Goal: Task Accomplishment & Management: Manage account settings

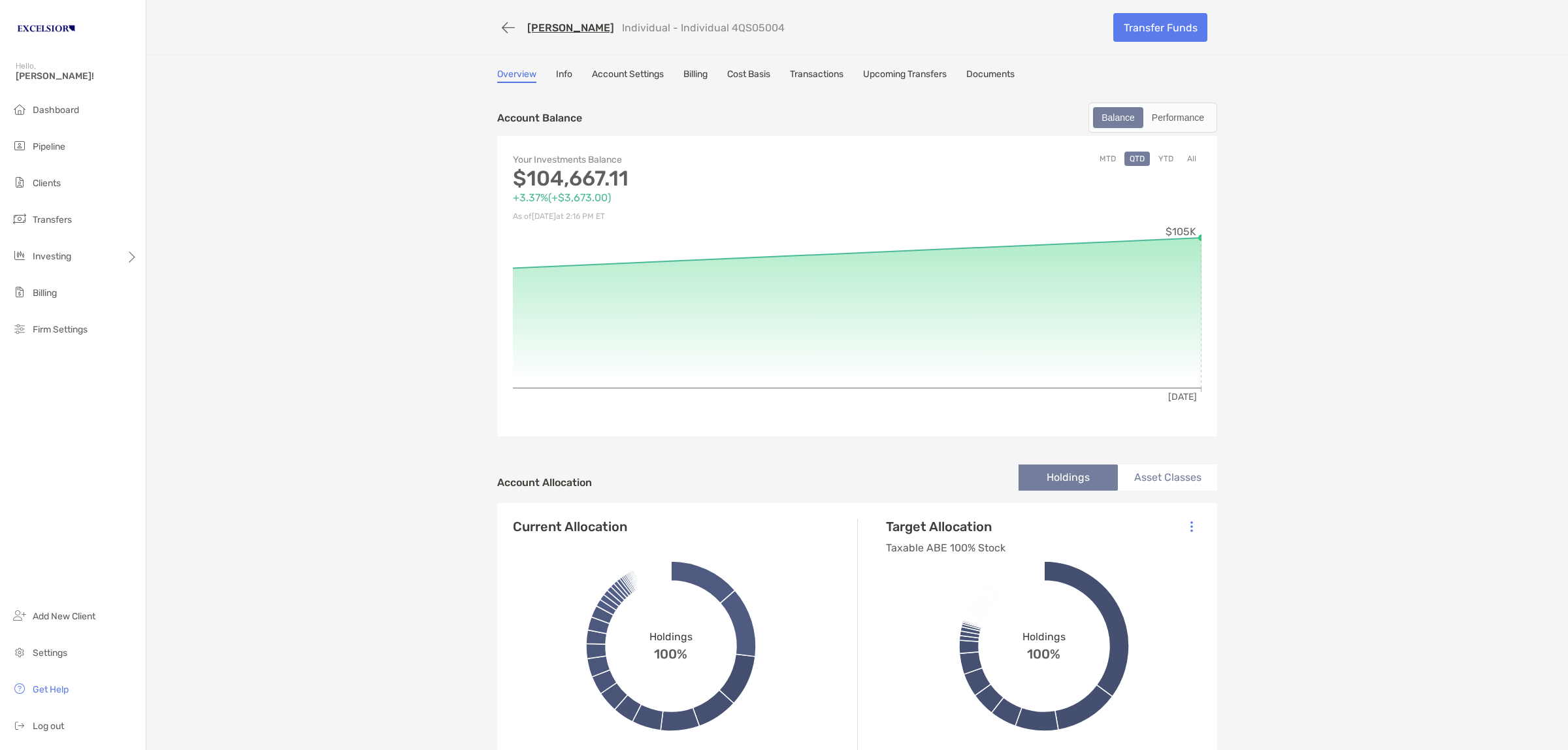
click at [497, 29] on button "button" at bounding box center [508, 27] width 23 height 25
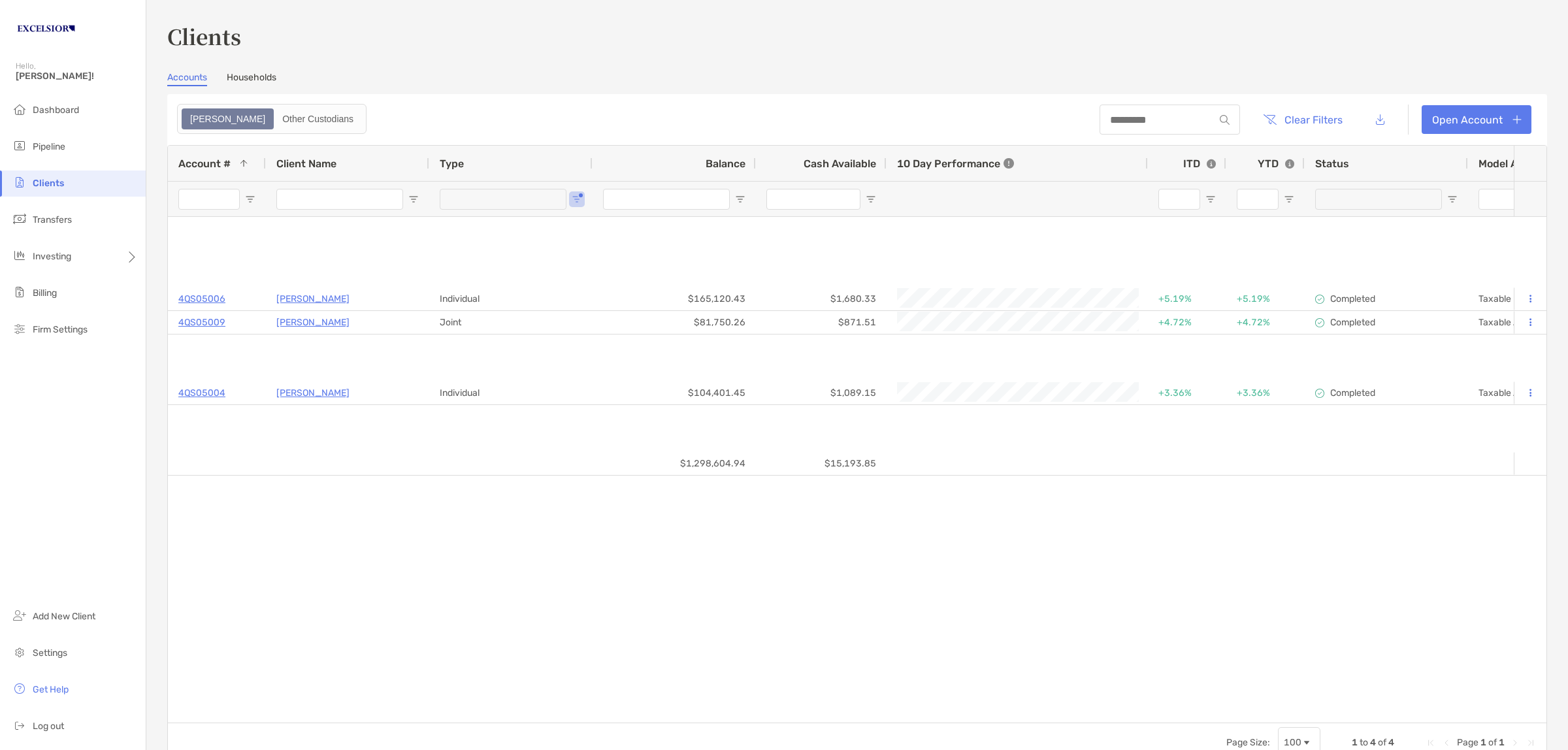
type input "**********"
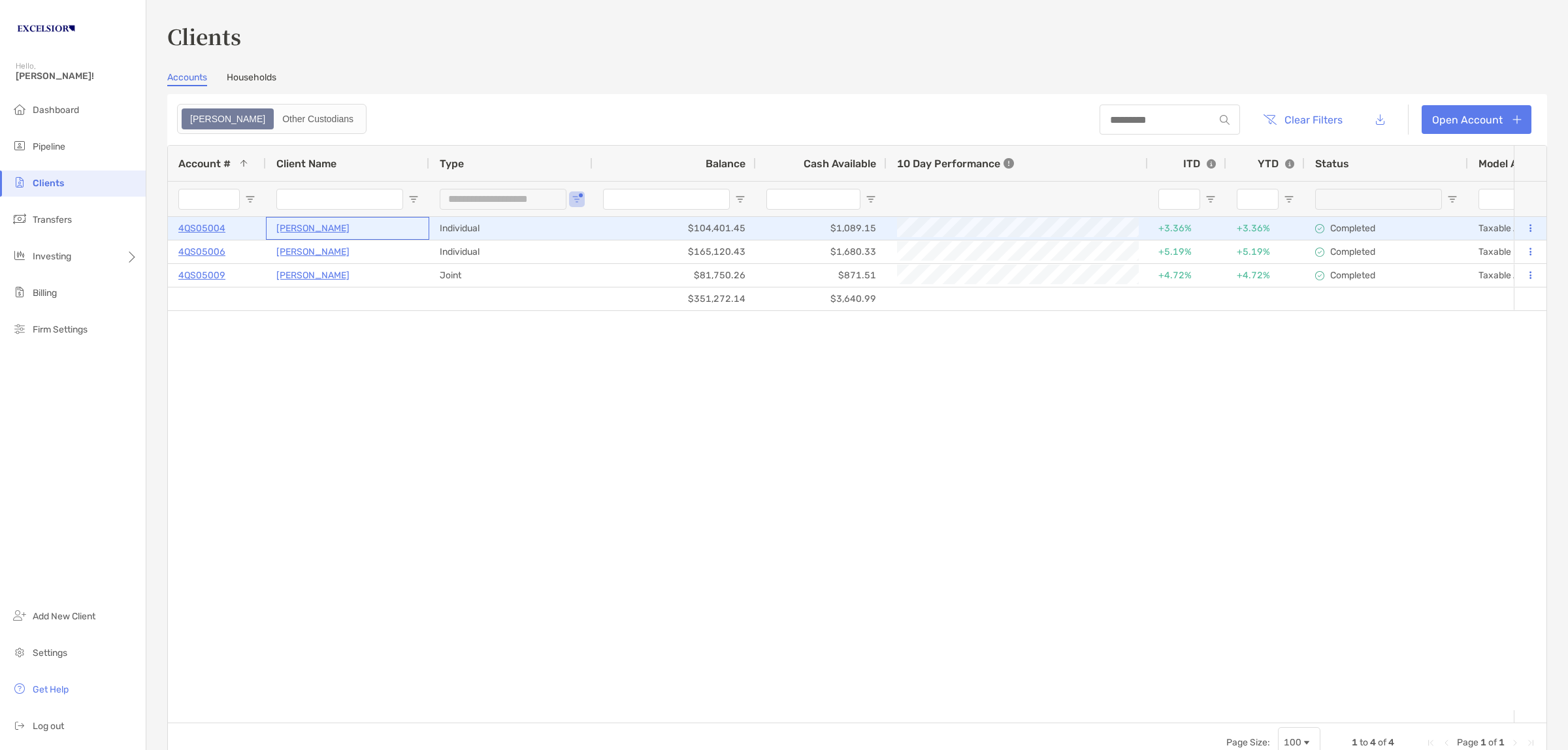
click at [294, 226] on p "[PERSON_NAME]" at bounding box center [313, 228] width 74 height 17
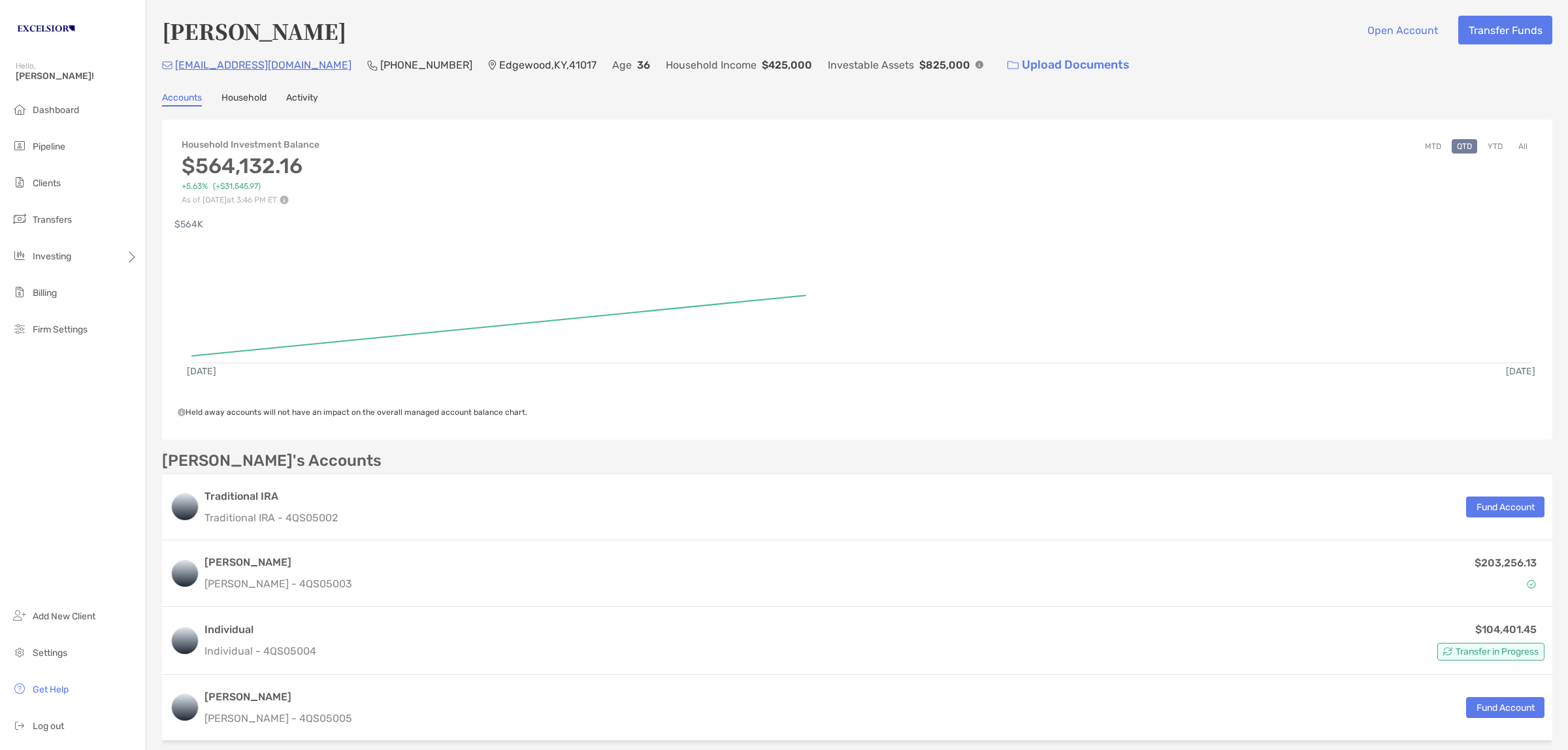
scroll to position [245, 0]
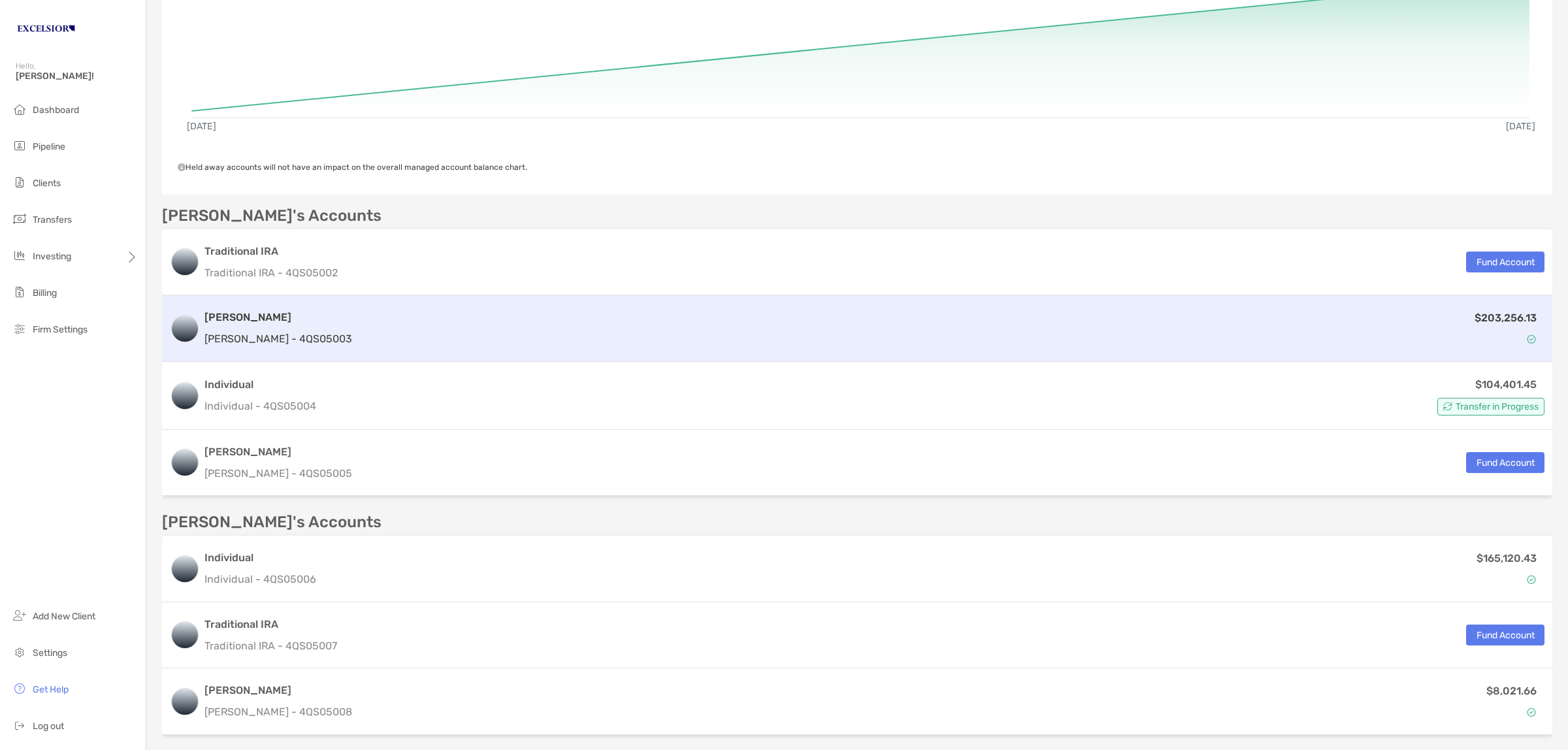
click at [294, 334] on p "[PERSON_NAME] - 4QS05003" at bounding box center [278, 338] width 148 height 17
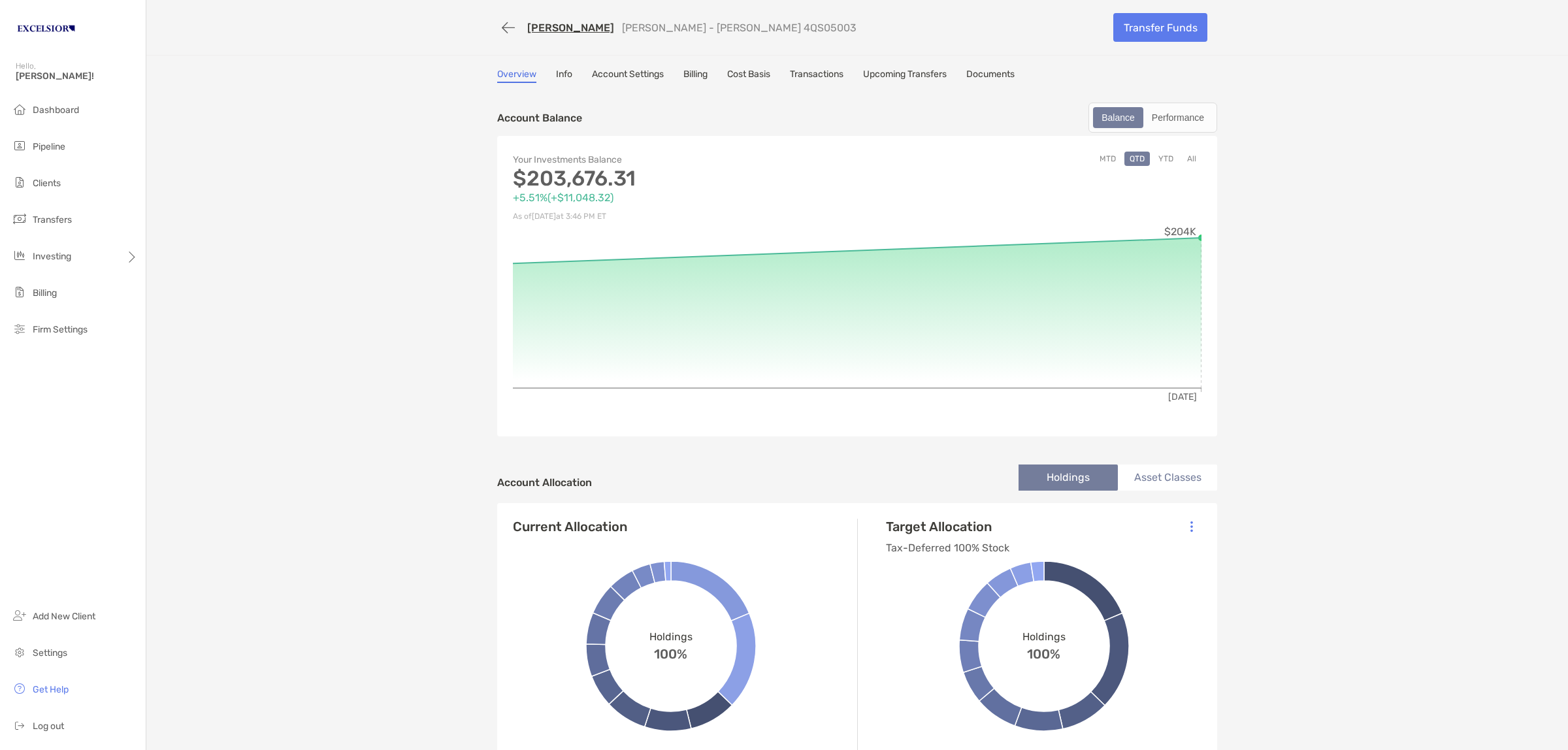
click at [633, 69] on link "Account Settings" at bounding box center [628, 75] width 72 height 15
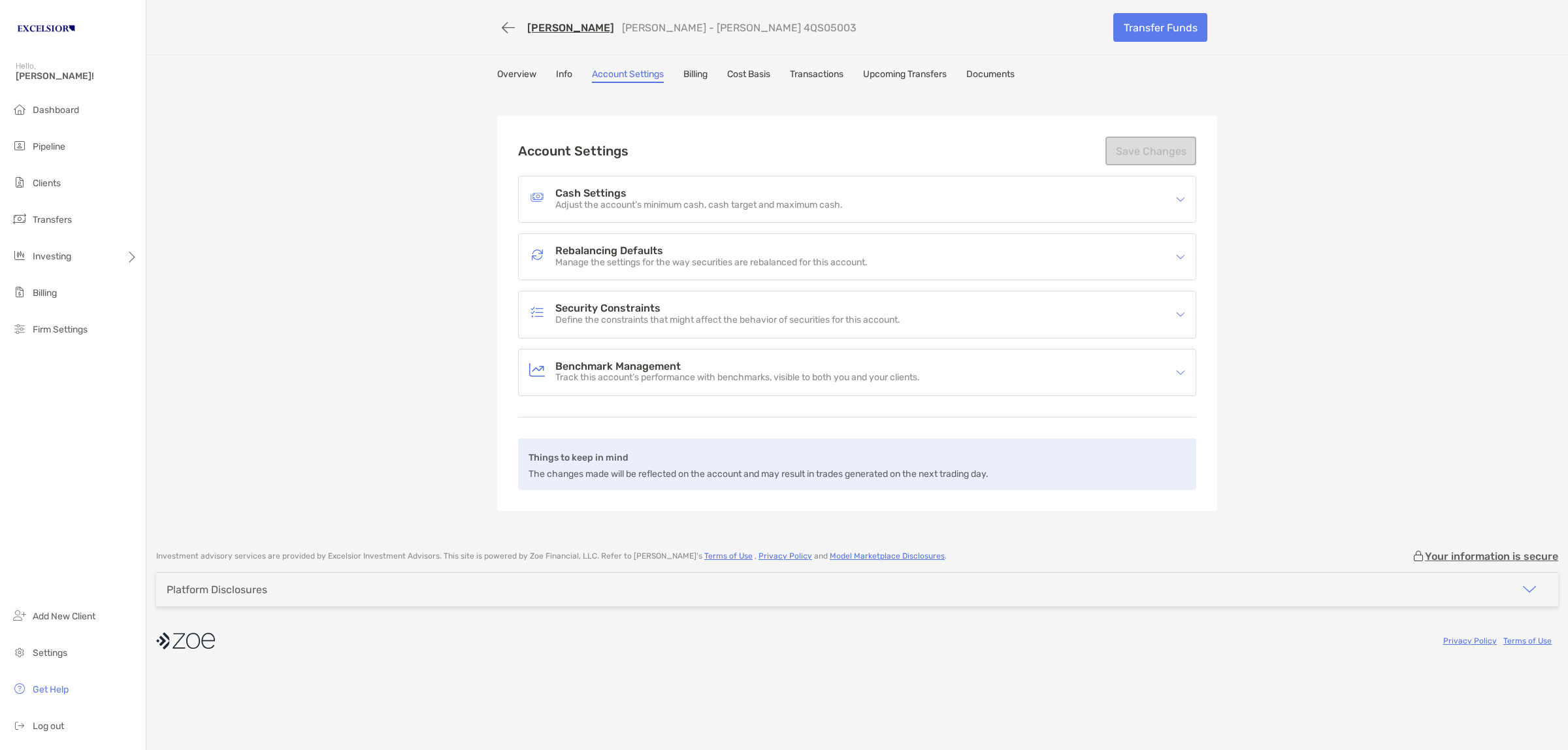
click at [832, 196] on h4 "Cash Settings" at bounding box center [698, 193] width 287 height 11
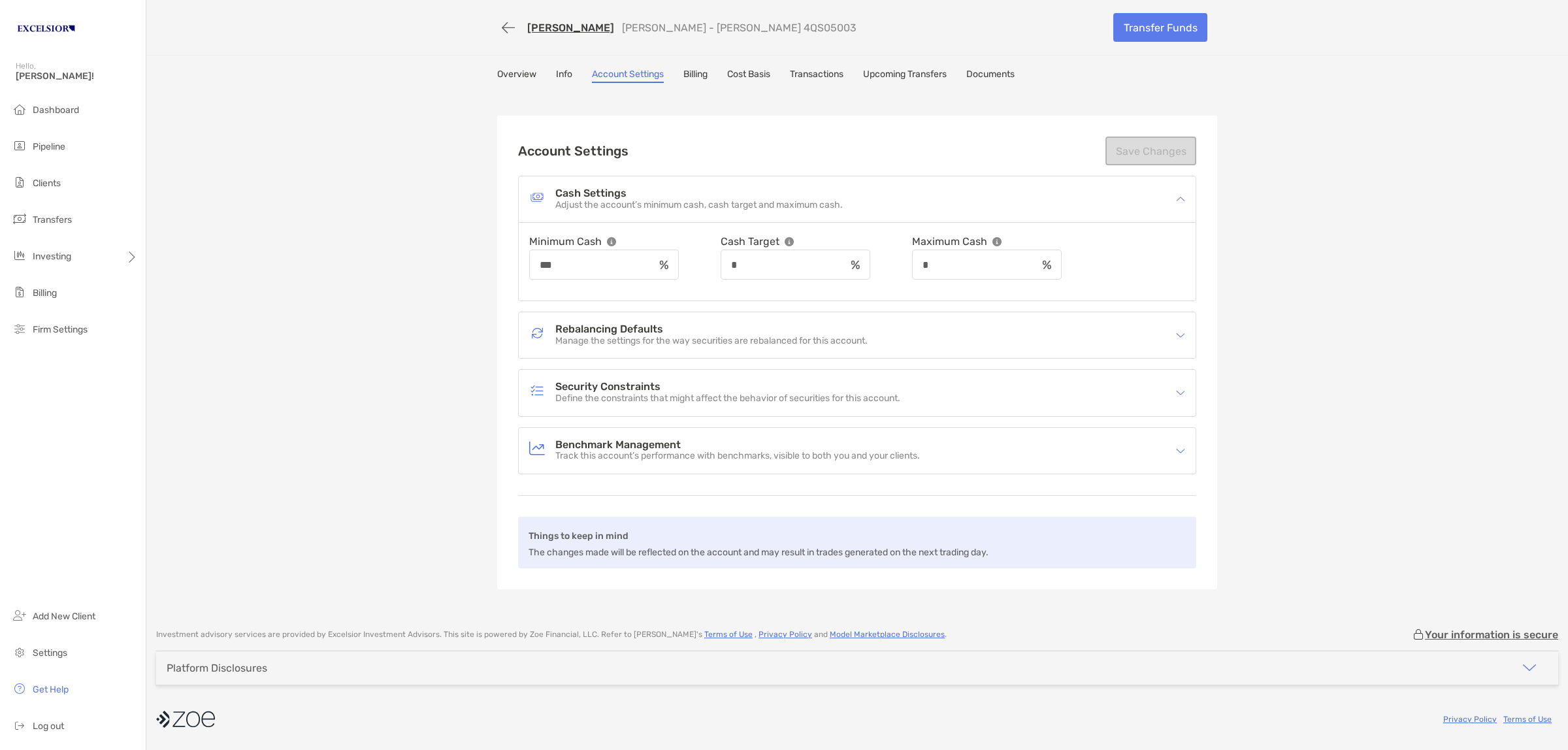
click at [599, 324] on h4 "Rebalancing Defaults" at bounding box center [711, 328] width 312 height 11
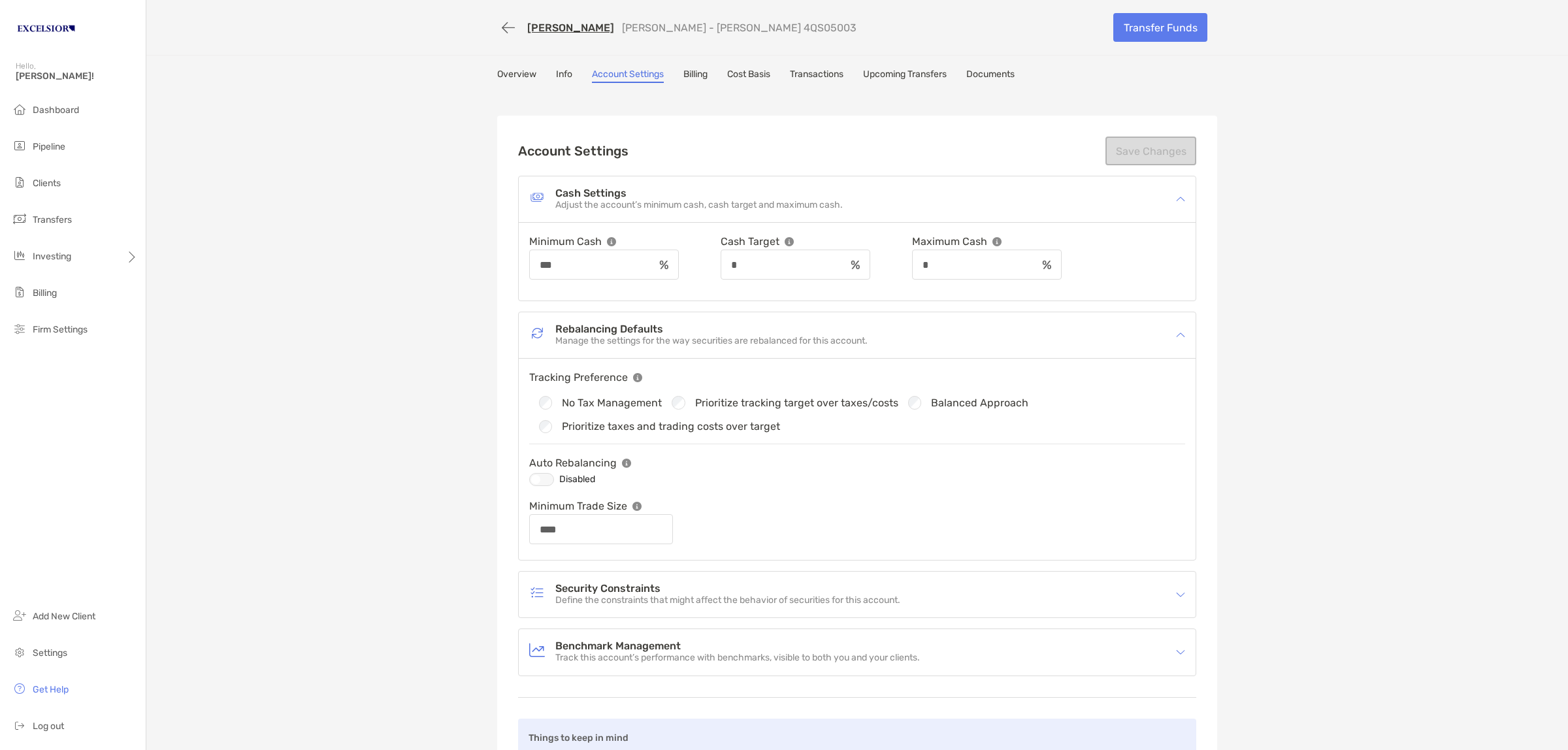
click at [461, 461] on div "[PERSON_NAME] [PERSON_NAME] - [PERSON_NAME] 4QS05003 Transfer Funds Overview In…" at bounding box center [857, 408] width 1422 height 817
click at [583, 589] on h4 "Security Constraints" at bounding box center [728, 588] width 345 height 11
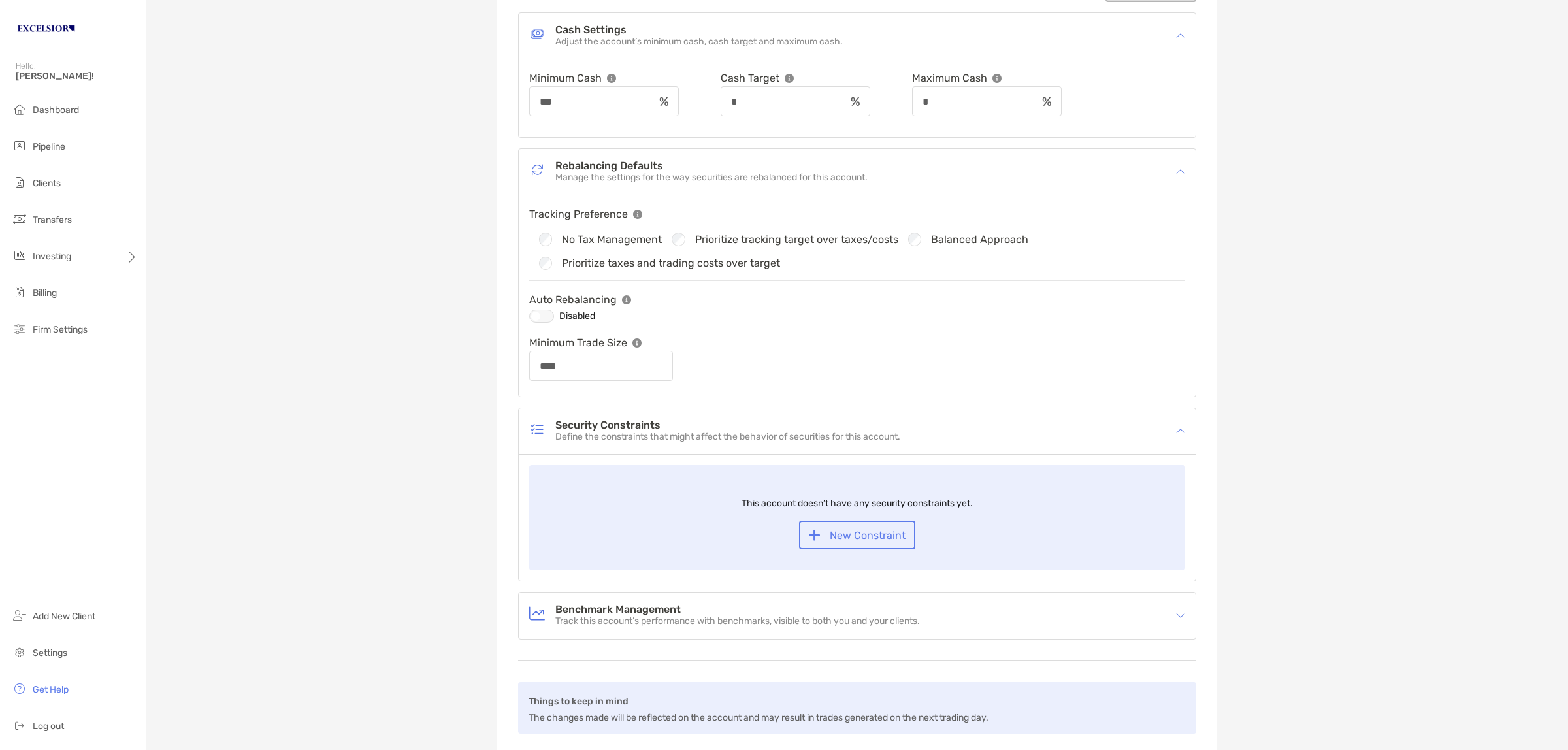
scroll to position [324, 0]
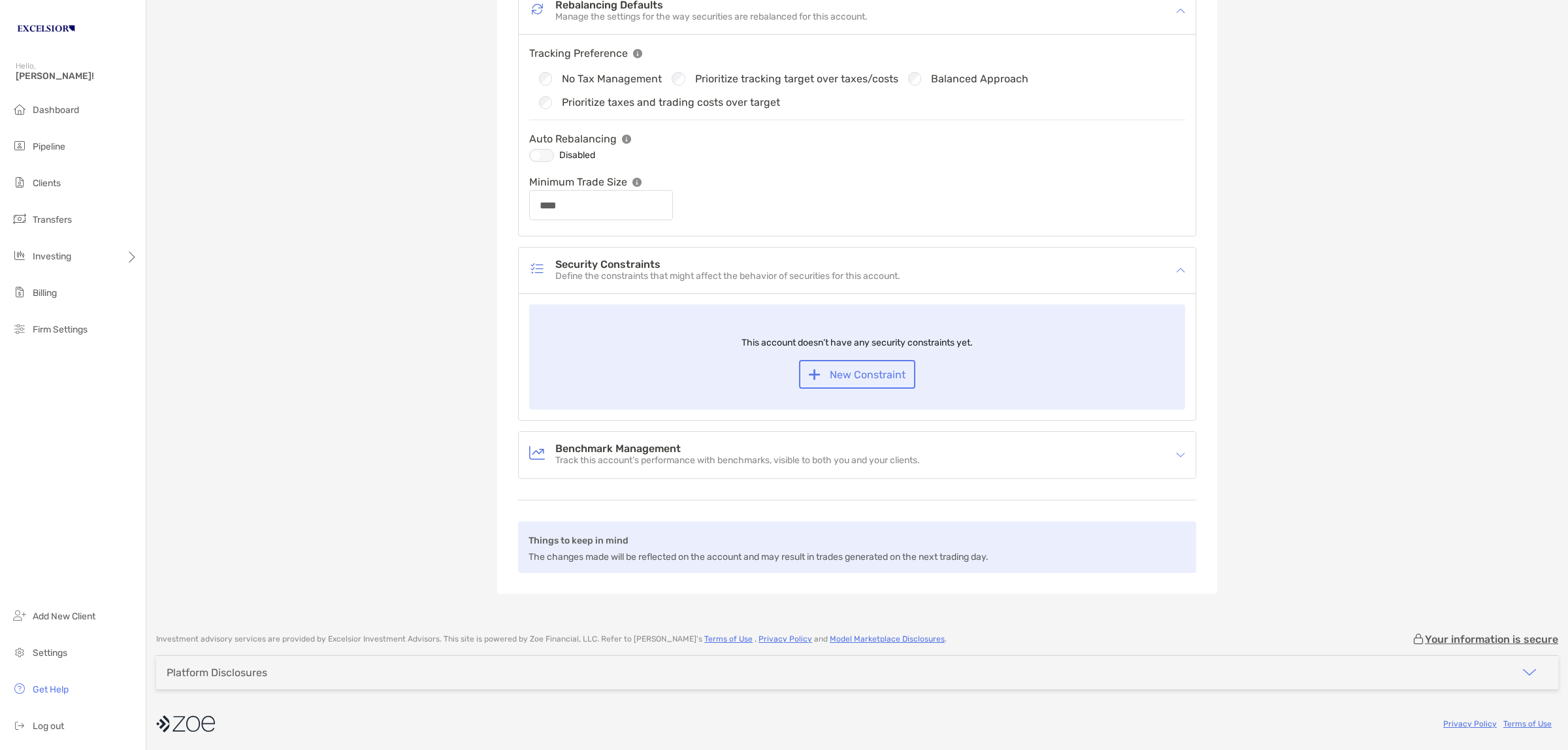
click at [582, 448] on h4 "Benchmark Management" at bounding box center [737, 448] width 365 height 11
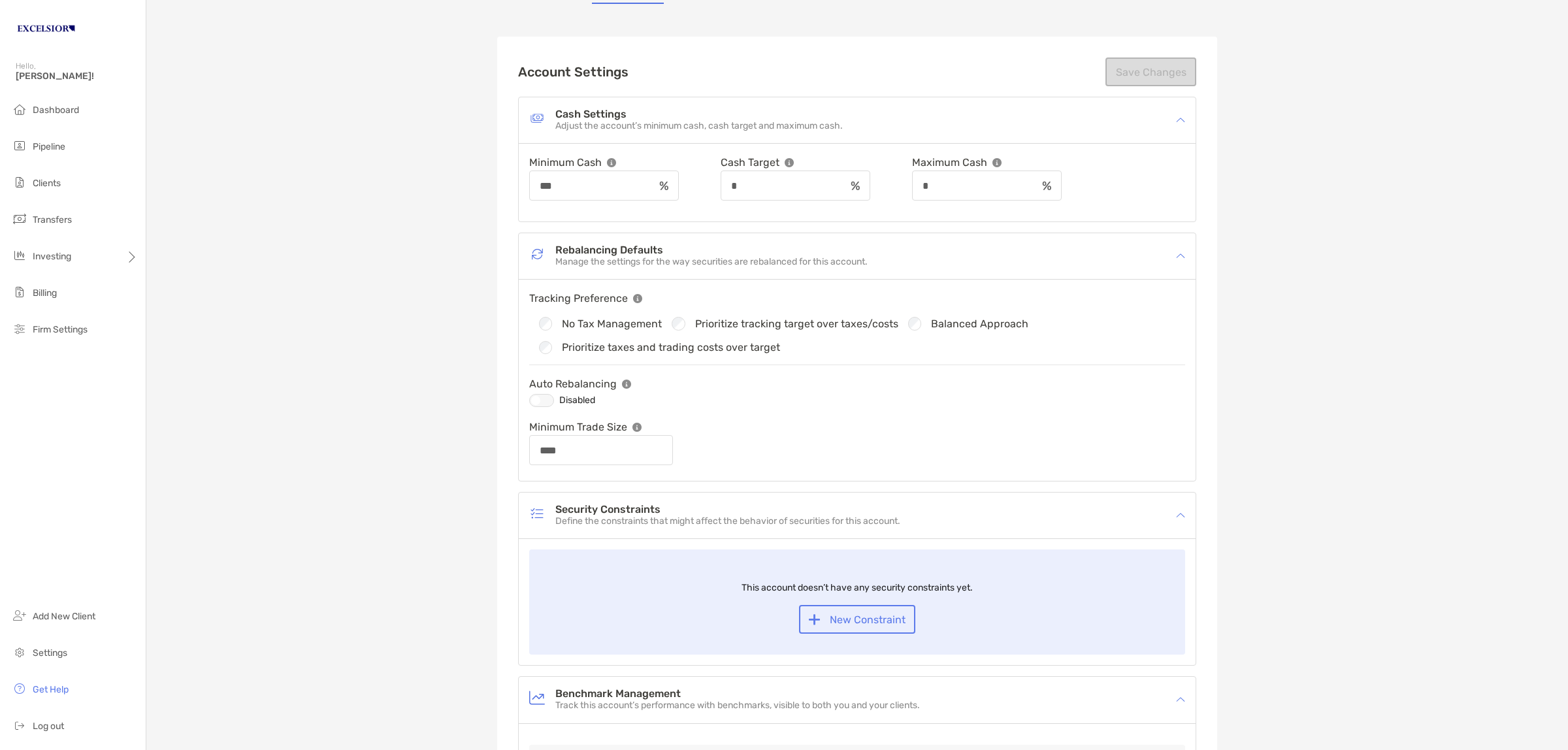
scroll to position [0, 0]
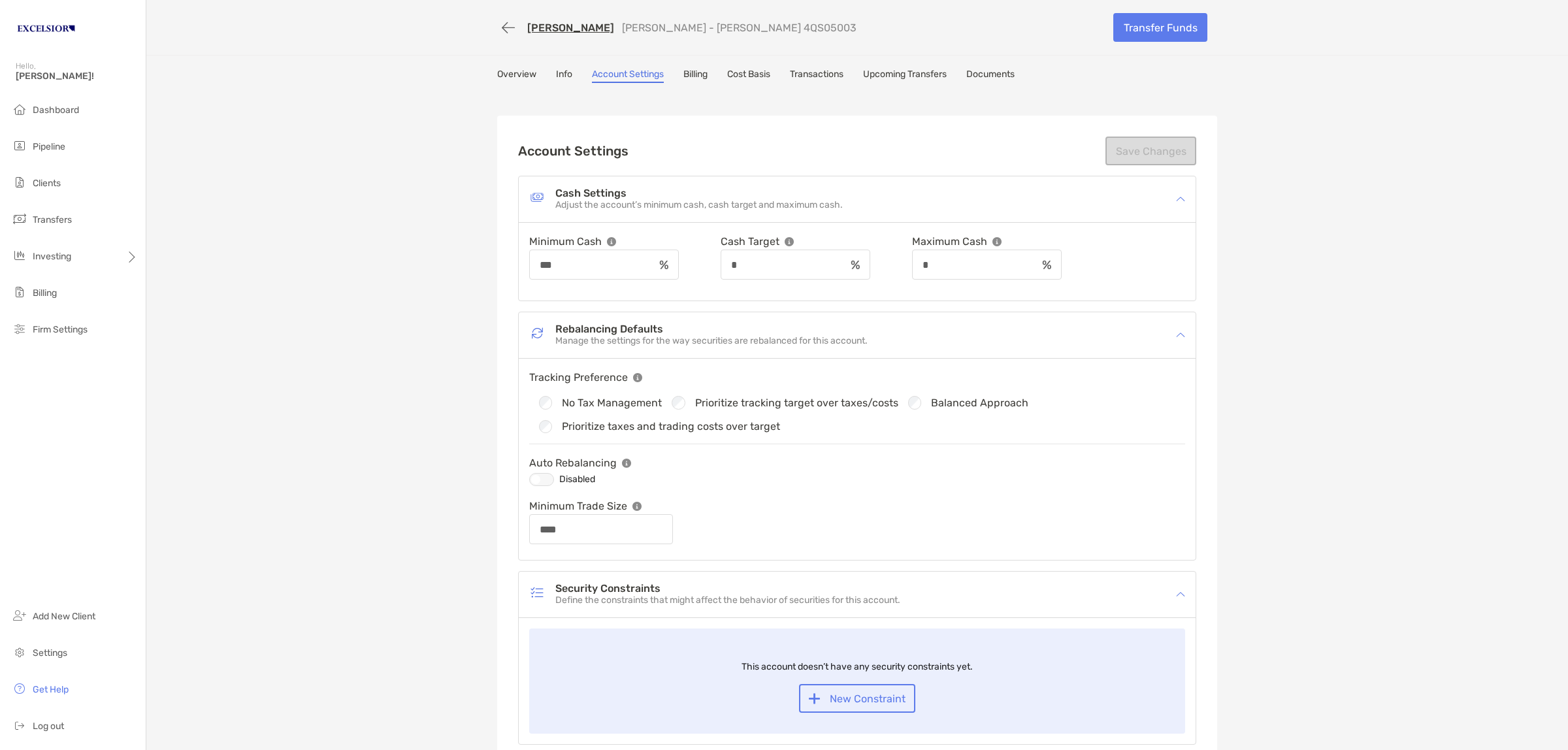
click at [507, 75] on link "Overview" at bounding box center [517, 75] width 39 height 15
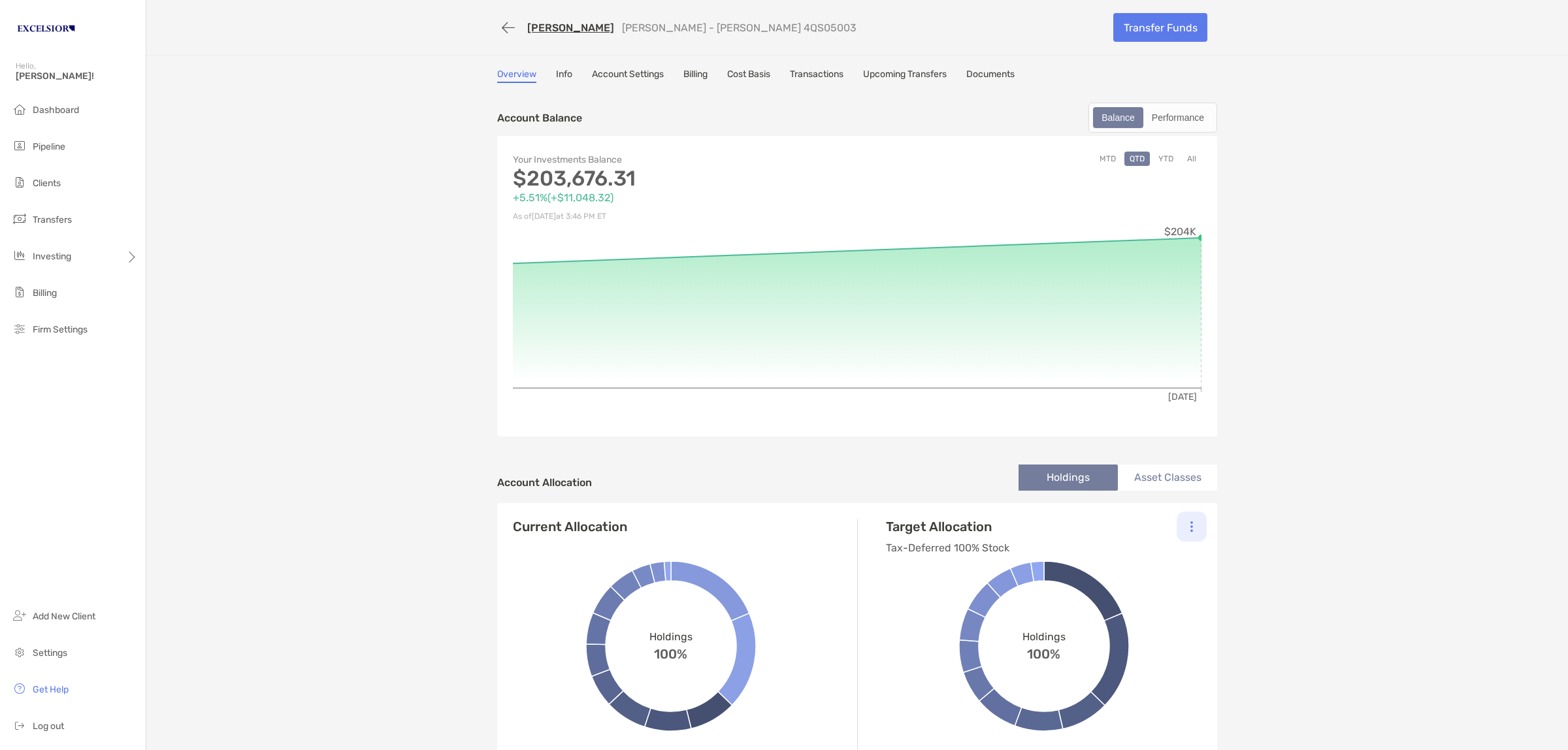
click at [1189, 522] on div at bounding box center [1191, 526] width 30 height 30
click at [1136, 557] on div "Change Model" at bounding box center [1135, 562] width 144 height 36
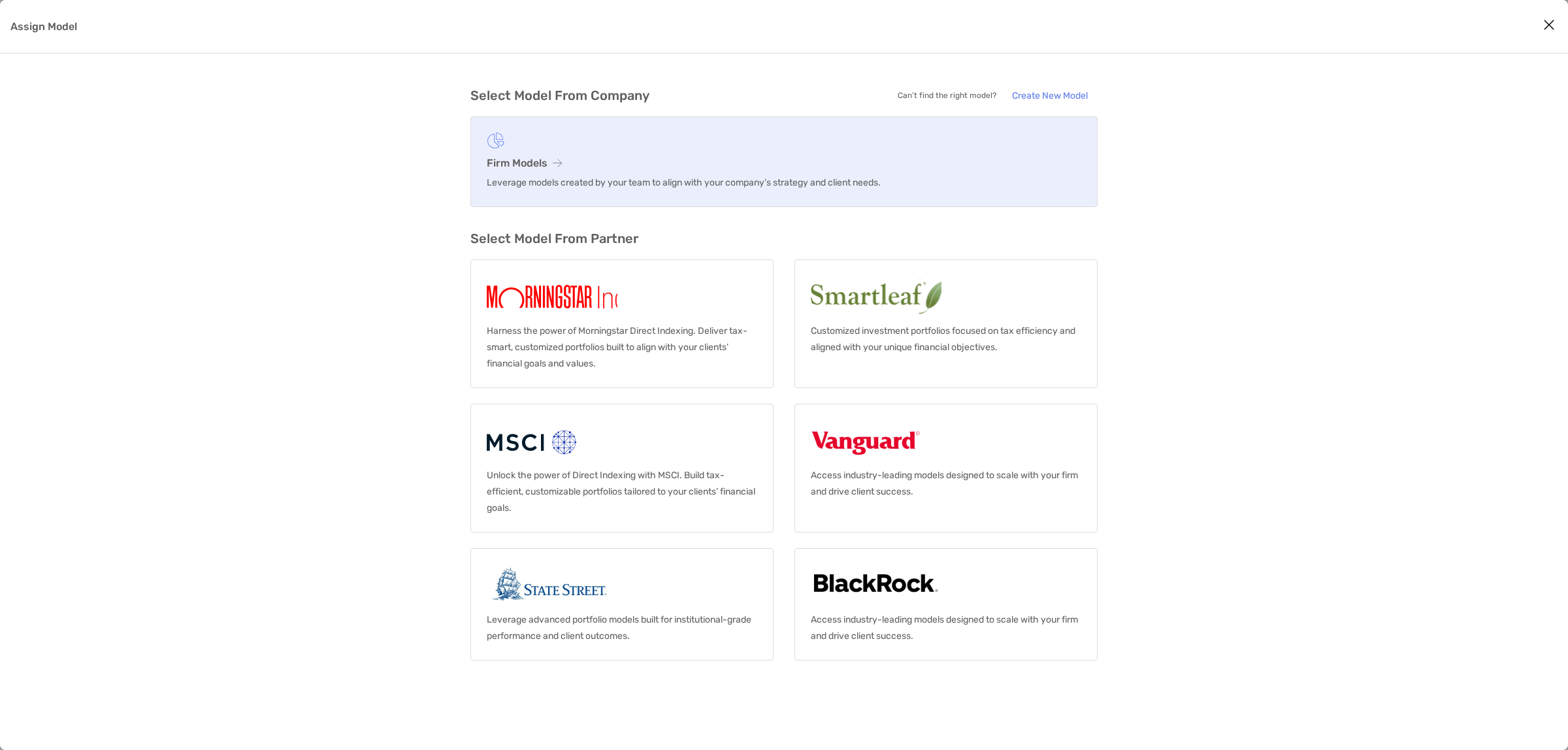
click at [513, 162] on h3 "Firm Models" at bounding box center [784, 163] width 594 height 13
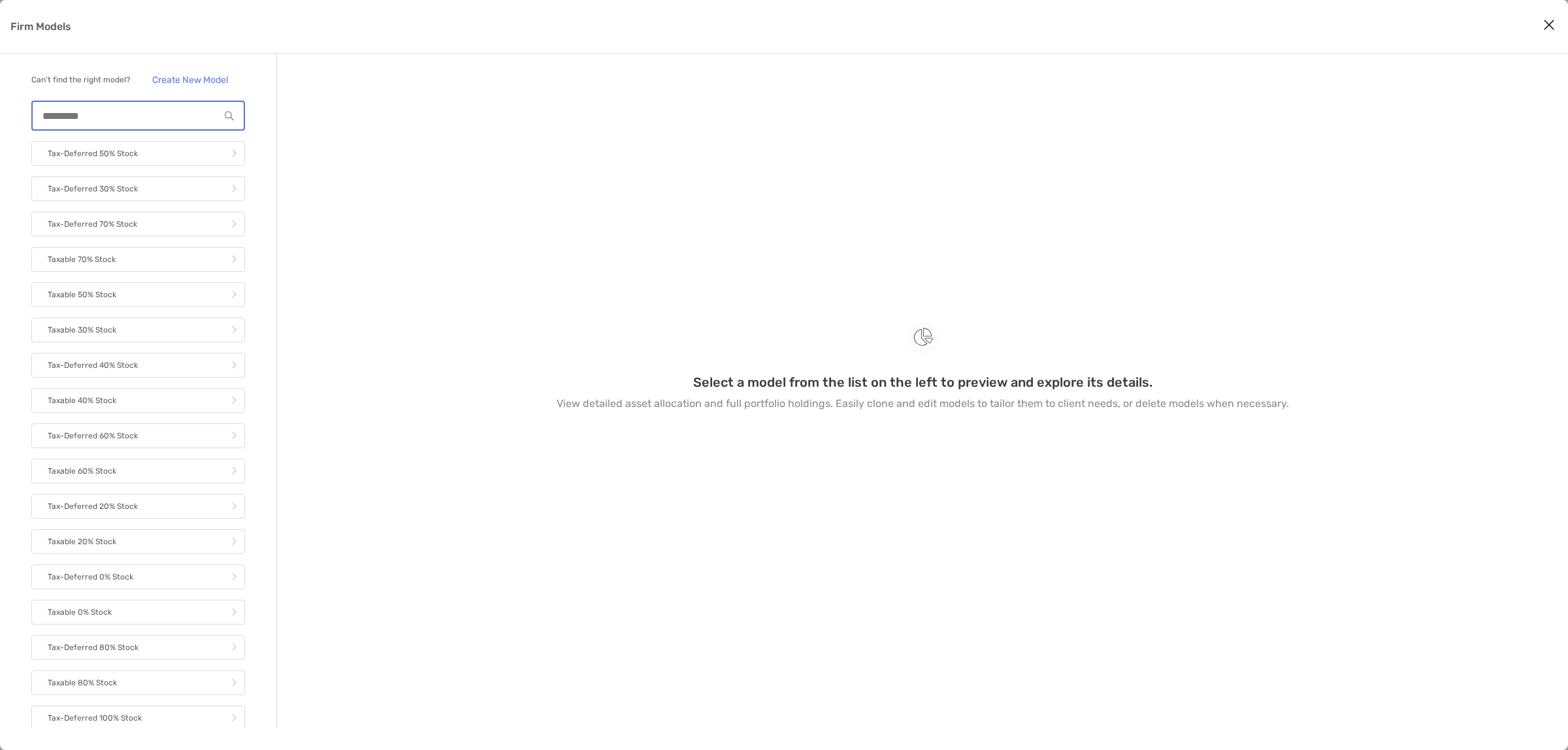
click at [82, 122] on input "Firm Models" at bounding box center [126, 116] width 187 height 11
type input "*****"
click at [154, 534] on link "Tax-Deferred ABE_M Offset" at bounding box center [138, 541] width 214 height 25
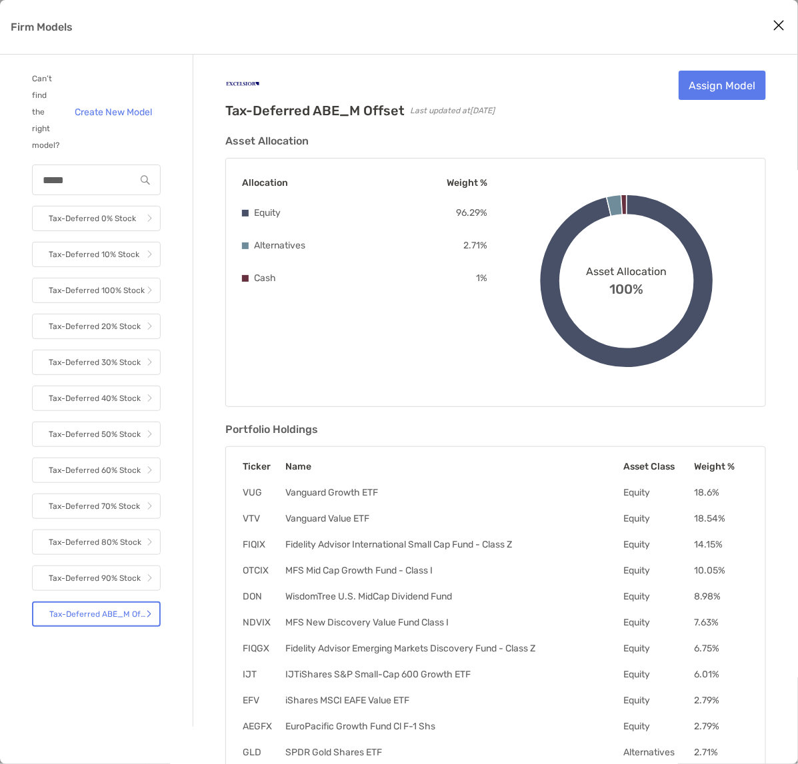
scroll to position [71, 0]
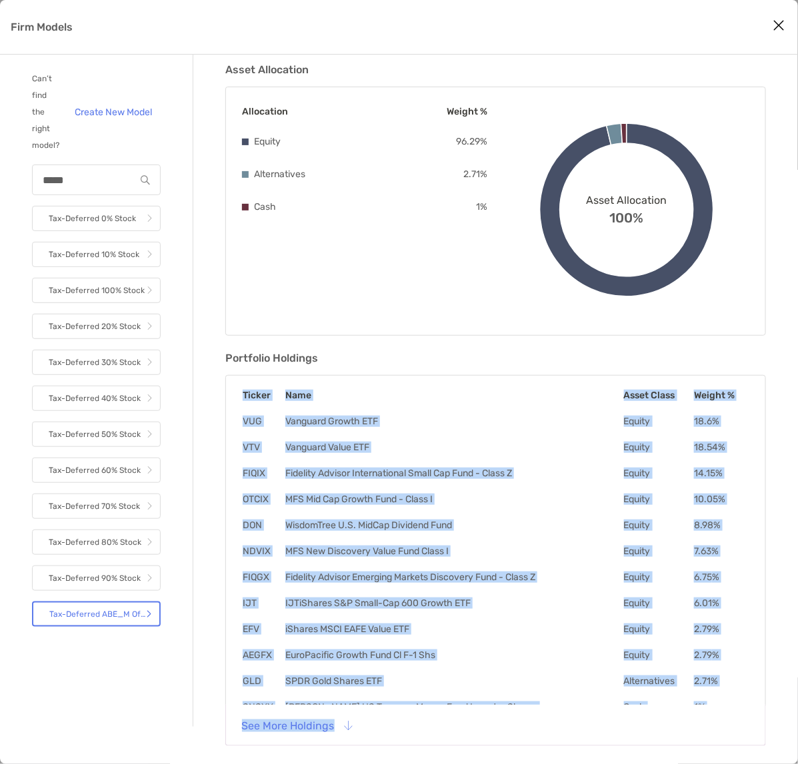
drag, startPoint x: 241, startPoint y: 393, endPoint x: 710, endPoint y: 706, distance: 564.5
click at [710, 706] on div "Ticker Name Asset Class Weight % VUG Vanguard Growth ETF Equity 18.6 % VTV Vang…" at bounding box center [495, 562] width 540 height 374
click at [342, 724] on button "See More Holdings" at bounding box center [296, 725] width 131 height 29
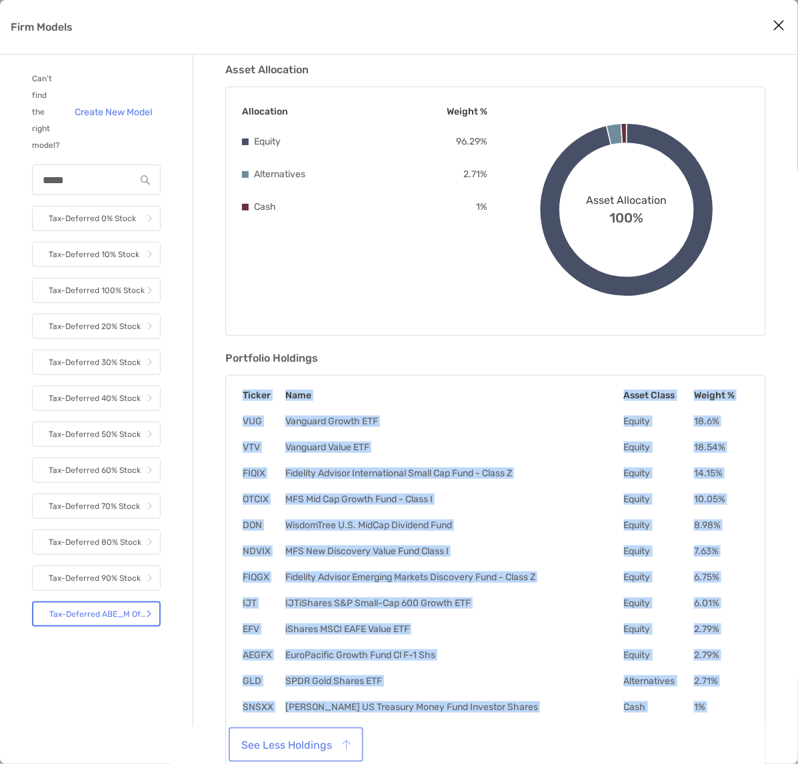
scroll to position [84, 0]
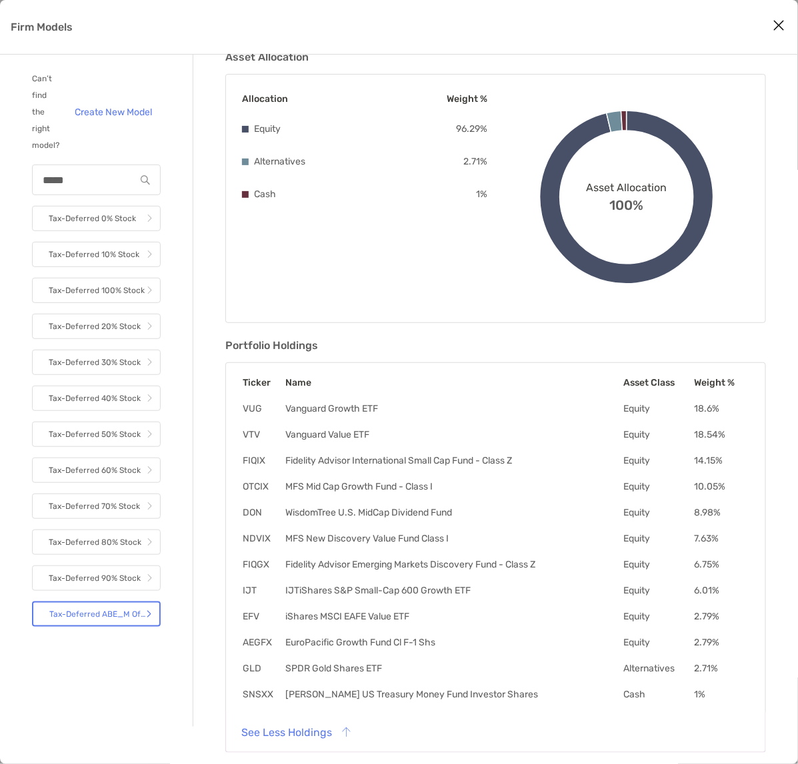
click at [430, 334] on div "Asset Allocation Allocation Weight % Equity 96.29 % Alternatives 2.71 % Cash 1 …" at bounding box center [495, 404] width 540 height 706
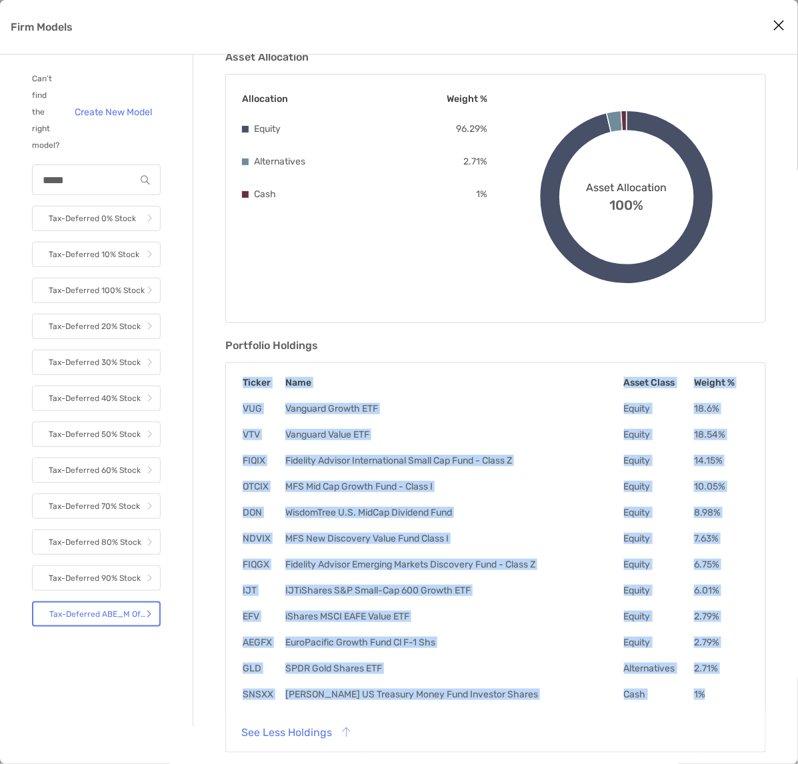
drag, startPoint x: 235, startPoint y: 382, endPoint x: 730, endPoint y: 690, distance: 583.3
click at [730, 690] on div "Ticker Name Asset Class Weight % VUG Vanguard Growth ETF Equity 18.6 % VTV Vang…" at bounding box center [495, 538] width 540 height 352
copy table "Ticker Name Asset Class Weight % VUG Vanguard Growth ETF Equity 18.6 % VTV Vang…"
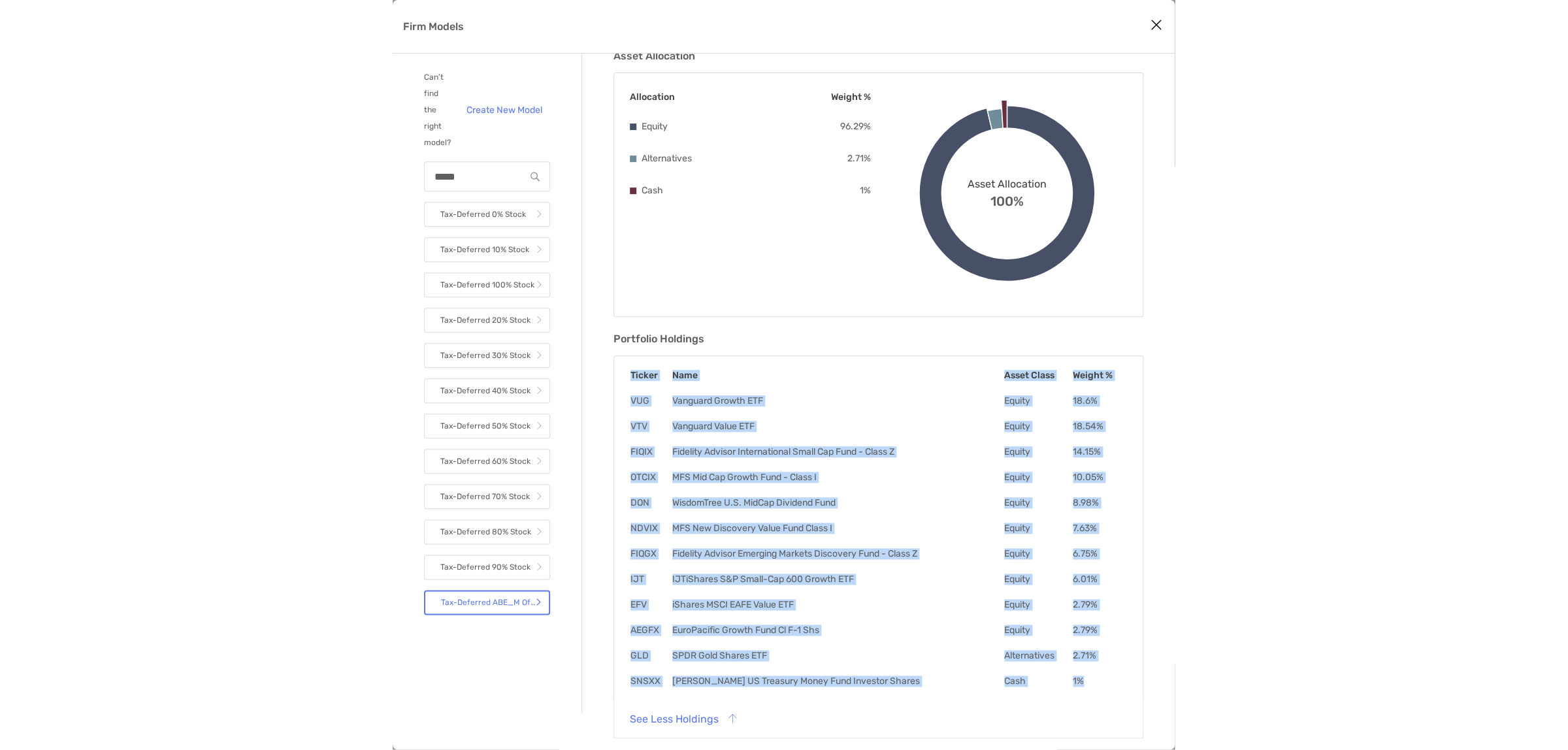
scroll to position [0, 0]
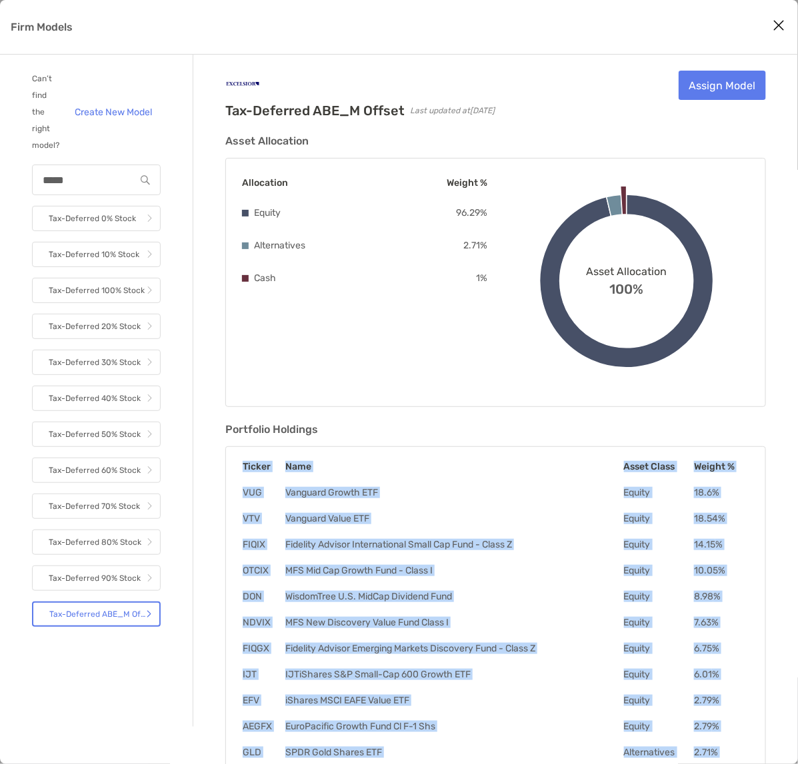
click at [780, 24] on icon "Close modal" at bounding box center [778, 25] width 12 height 16
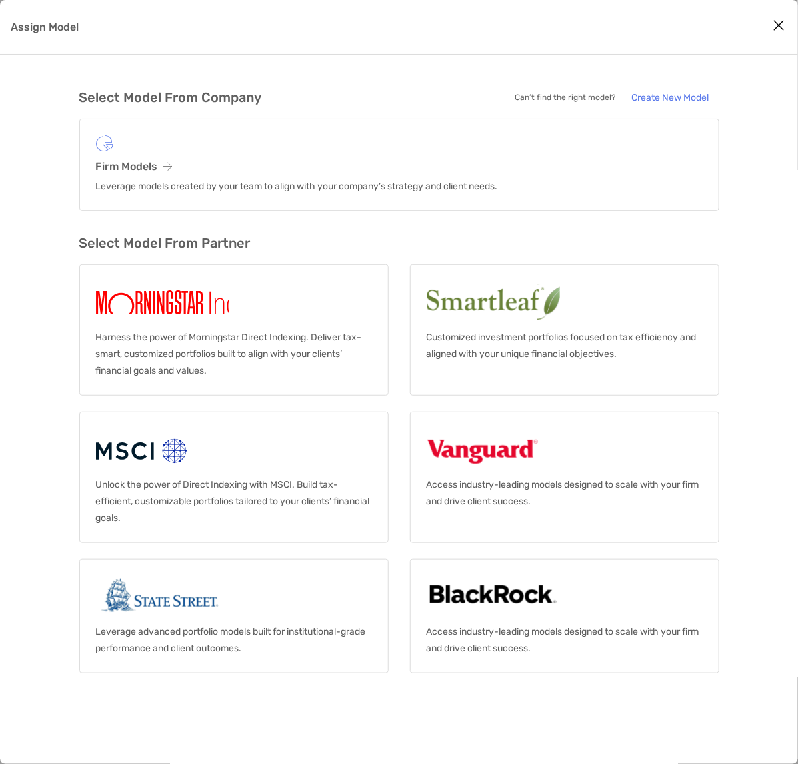
click at [32, 205] on div "Select Model From Company Can’t find the right model? Create New Model Firm Mod…" at bounding box center [399, 410] width 798 height 710
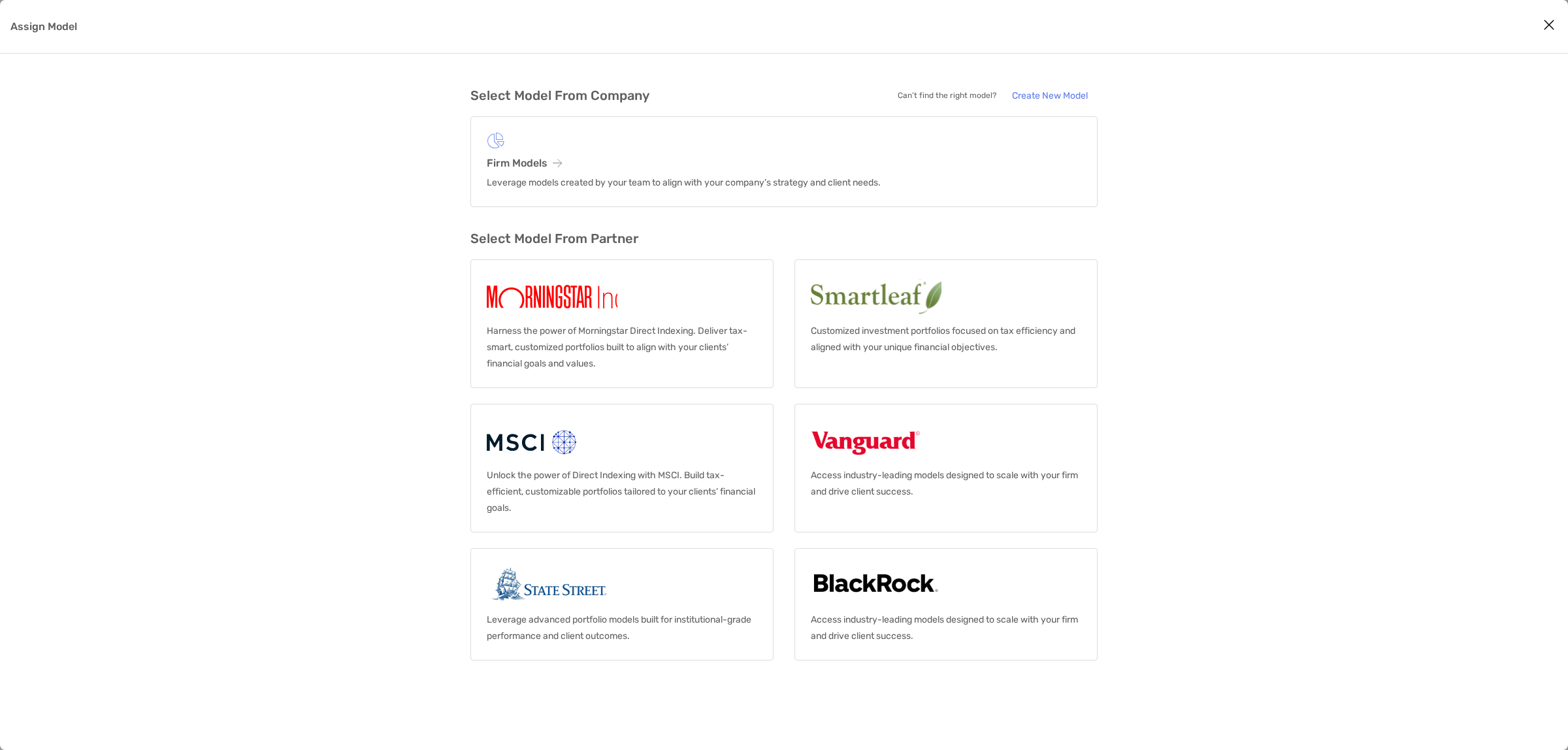
click at [106, 90] on div "Select Model From Company Can’t find the right model? Create New Model Firm Mod…" at bounding box center [784, 402] width 1568 height 696
click at [1543, 25] on icon "Close modal" at bounding box center [1549, 25] width 12 height 16
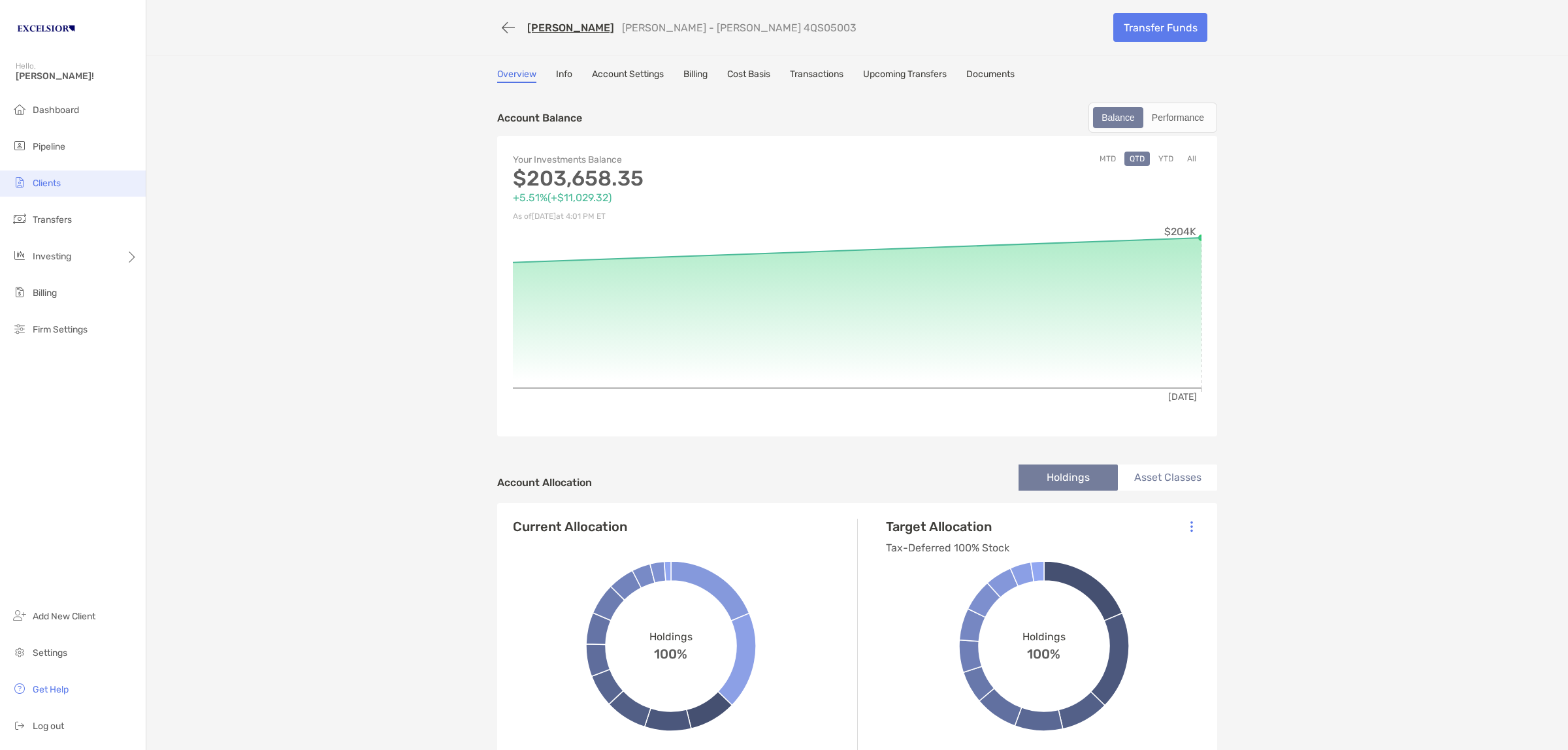
click at [50, 186] on span "Clients" at bounding box center [46, 182] width 28 height 11
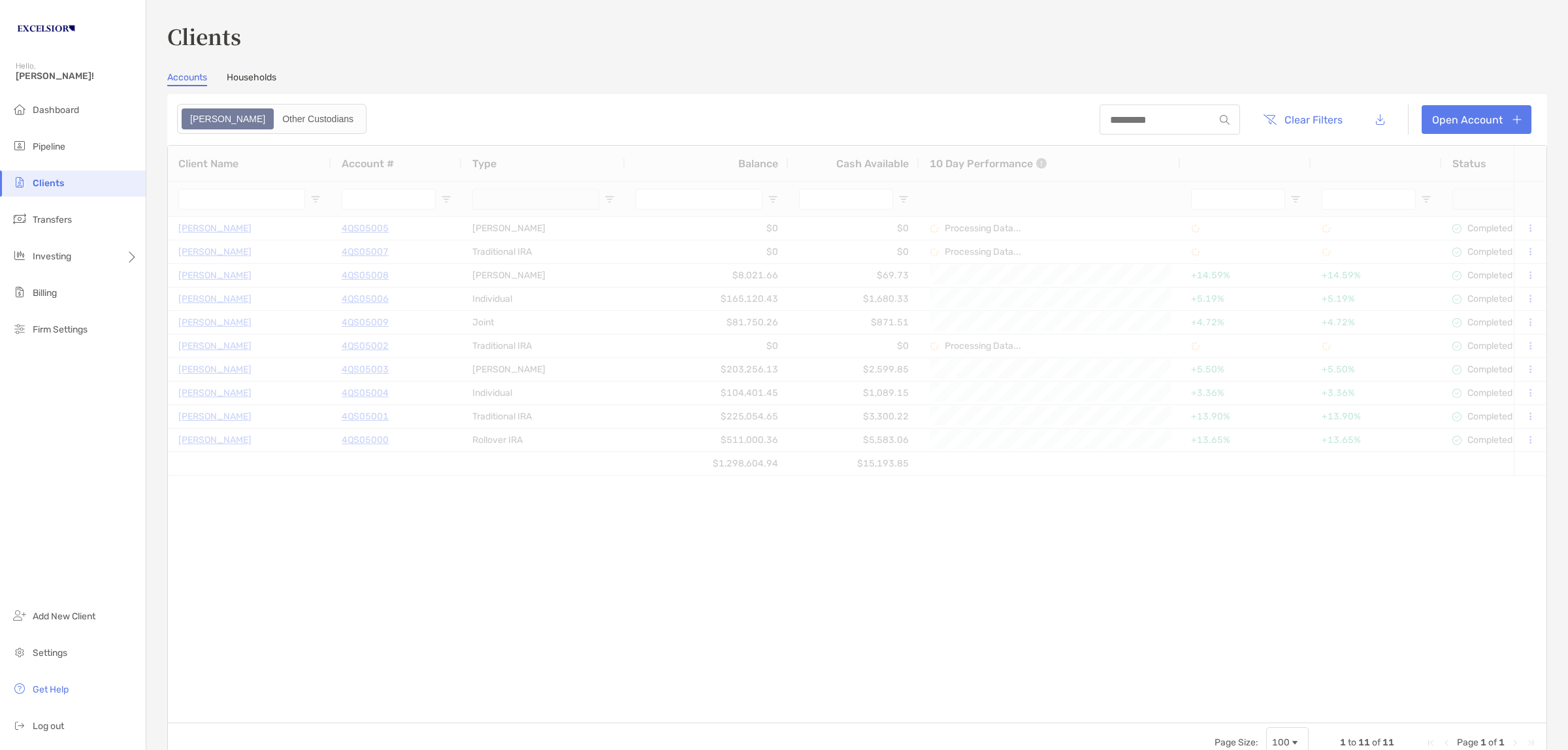
type input "**********"
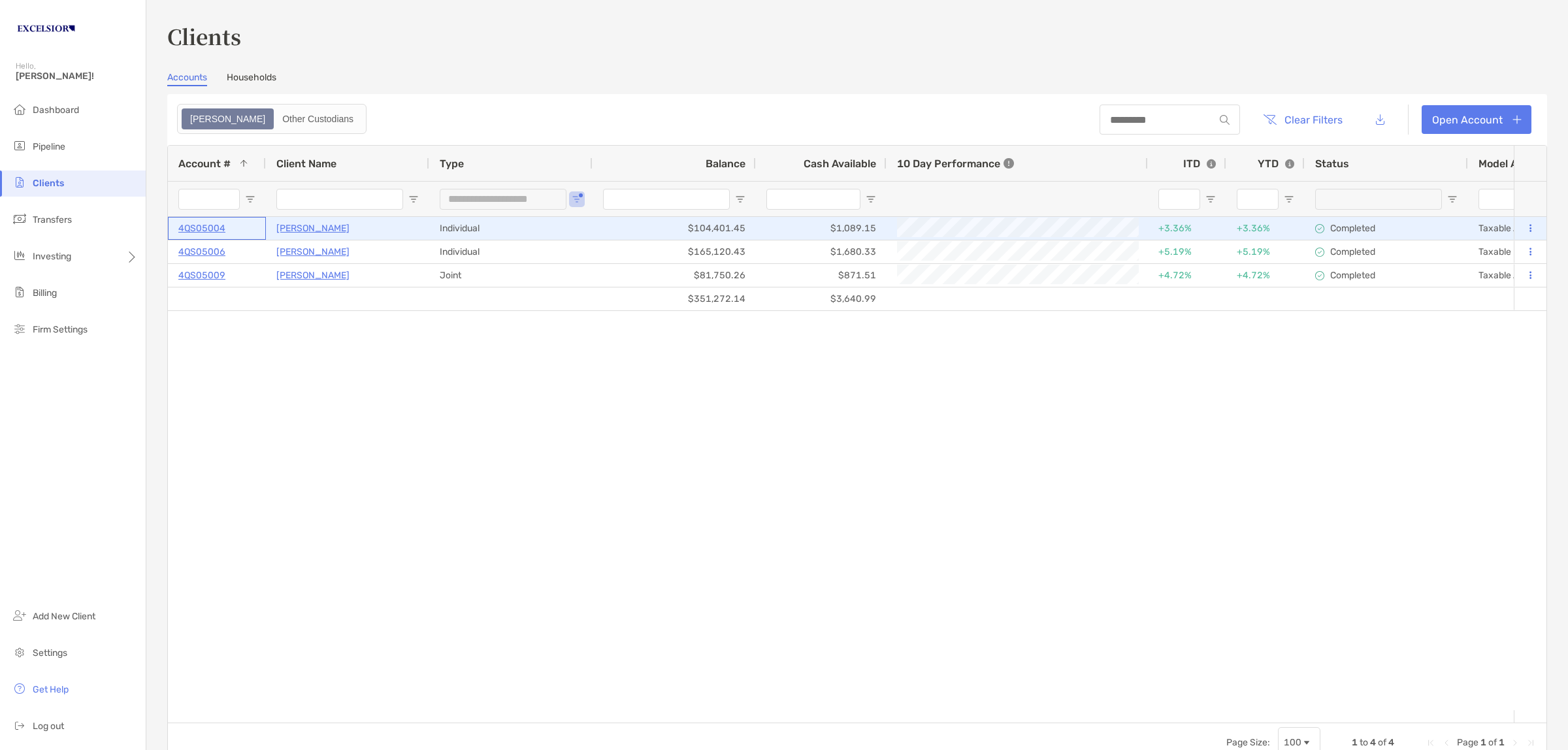
click at [214, 226] on p "4QS05004" at bounding box center [202, 228] width 47 height 17
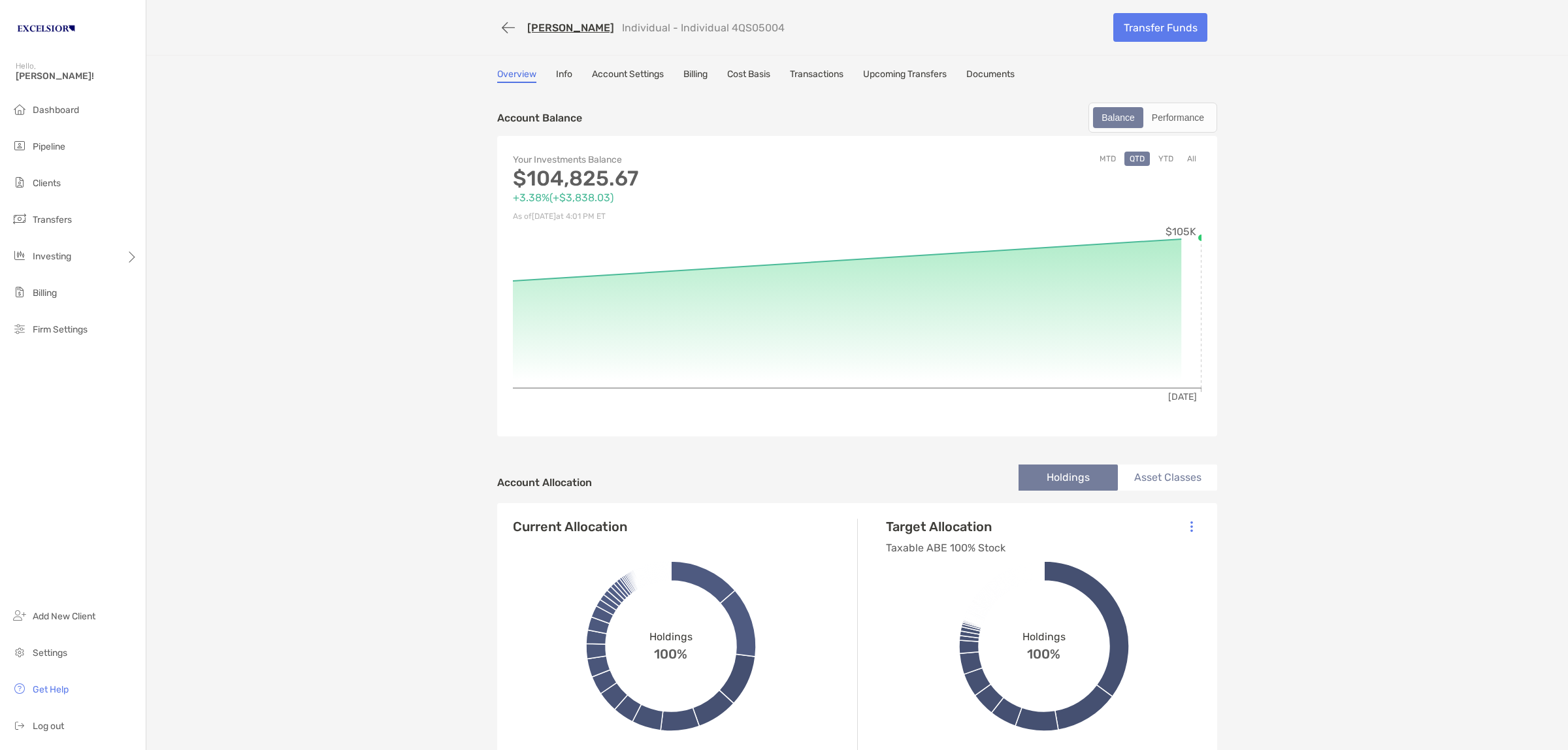
click at [574, 25] on link "[PERSON_NAME]" at bounding box center [571, 27] width 87 height 13
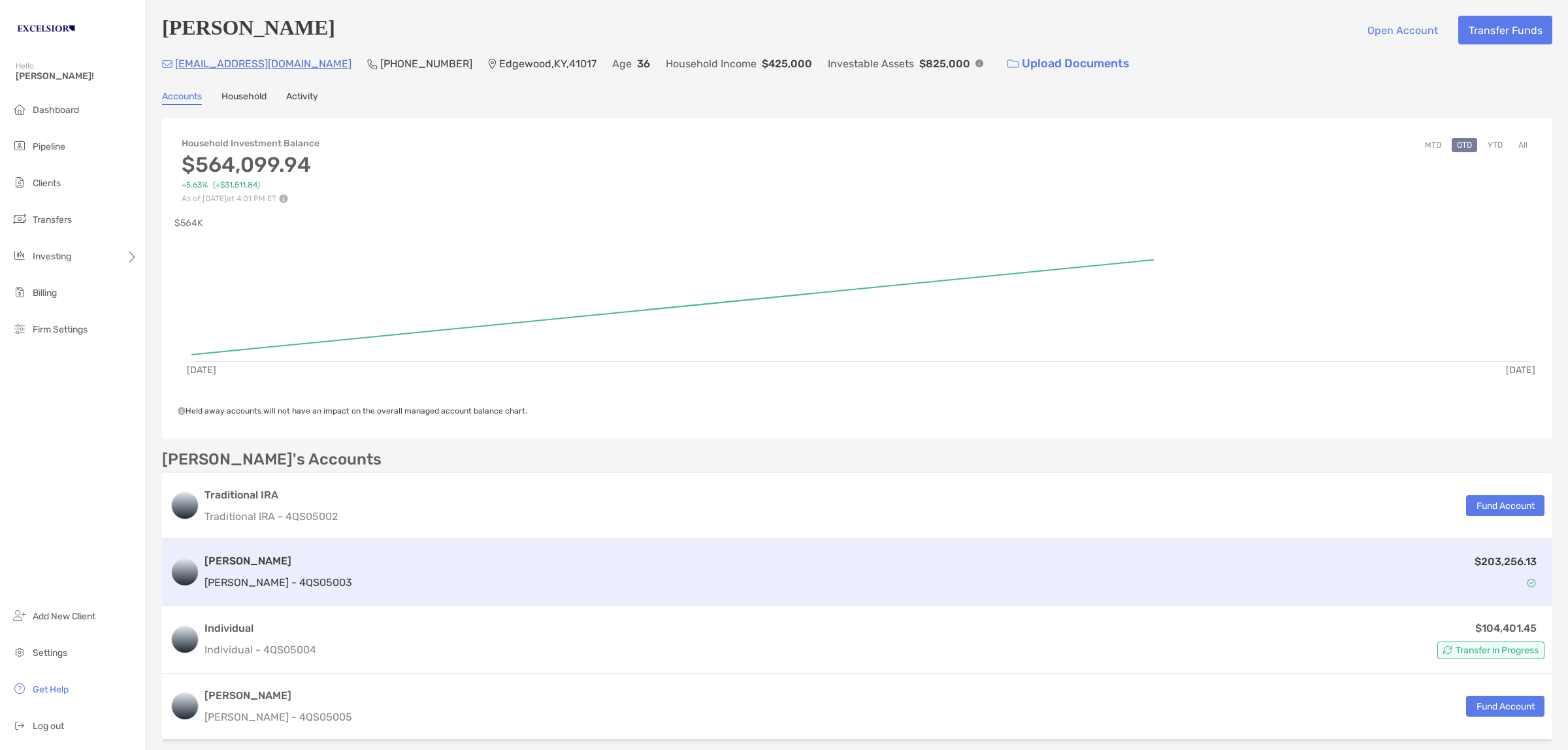
click at [296, 575] on p "[PERSON_NAME] - 4QS05003" at bounding box center [278, 582] width 148 height 17
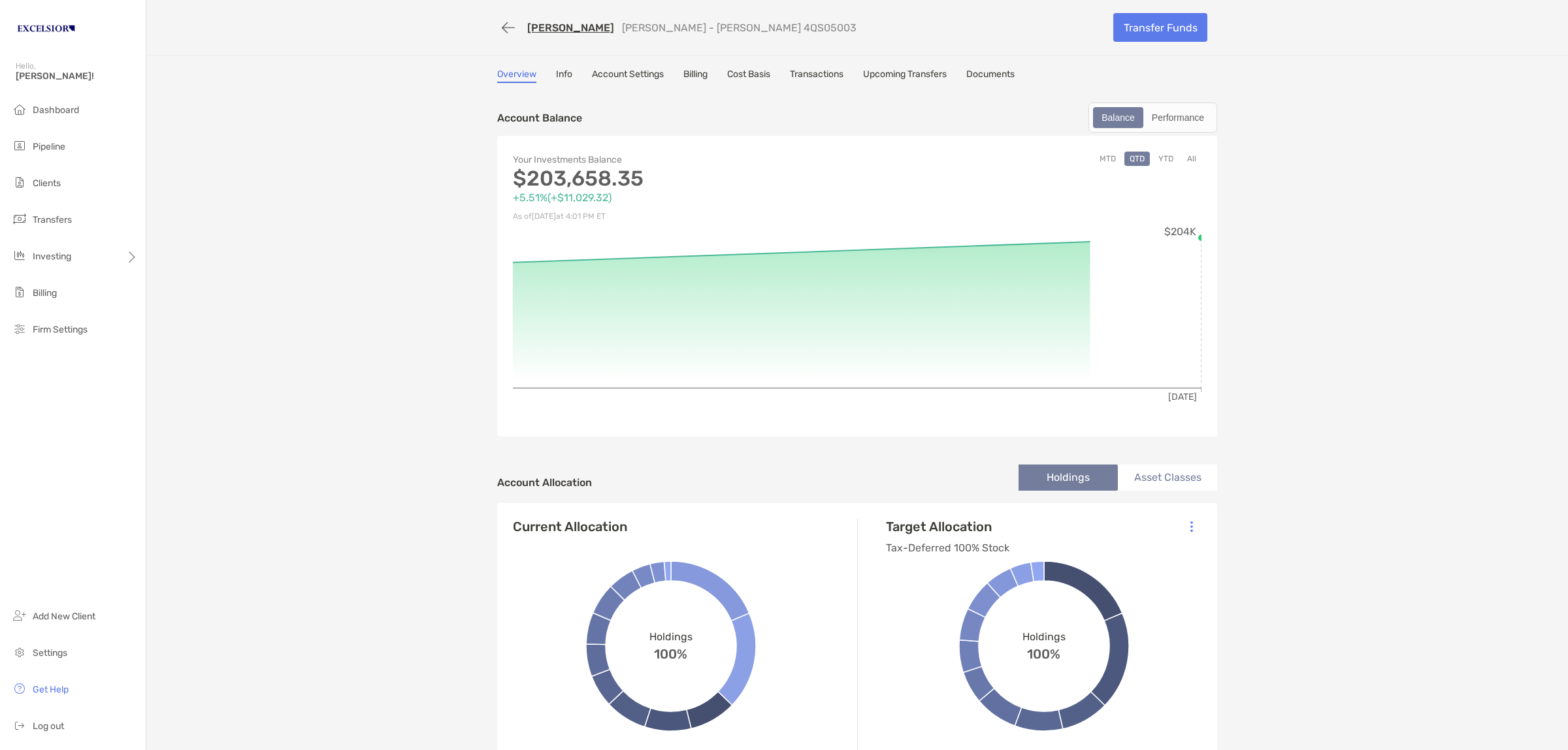
scroll to position [164, 0]
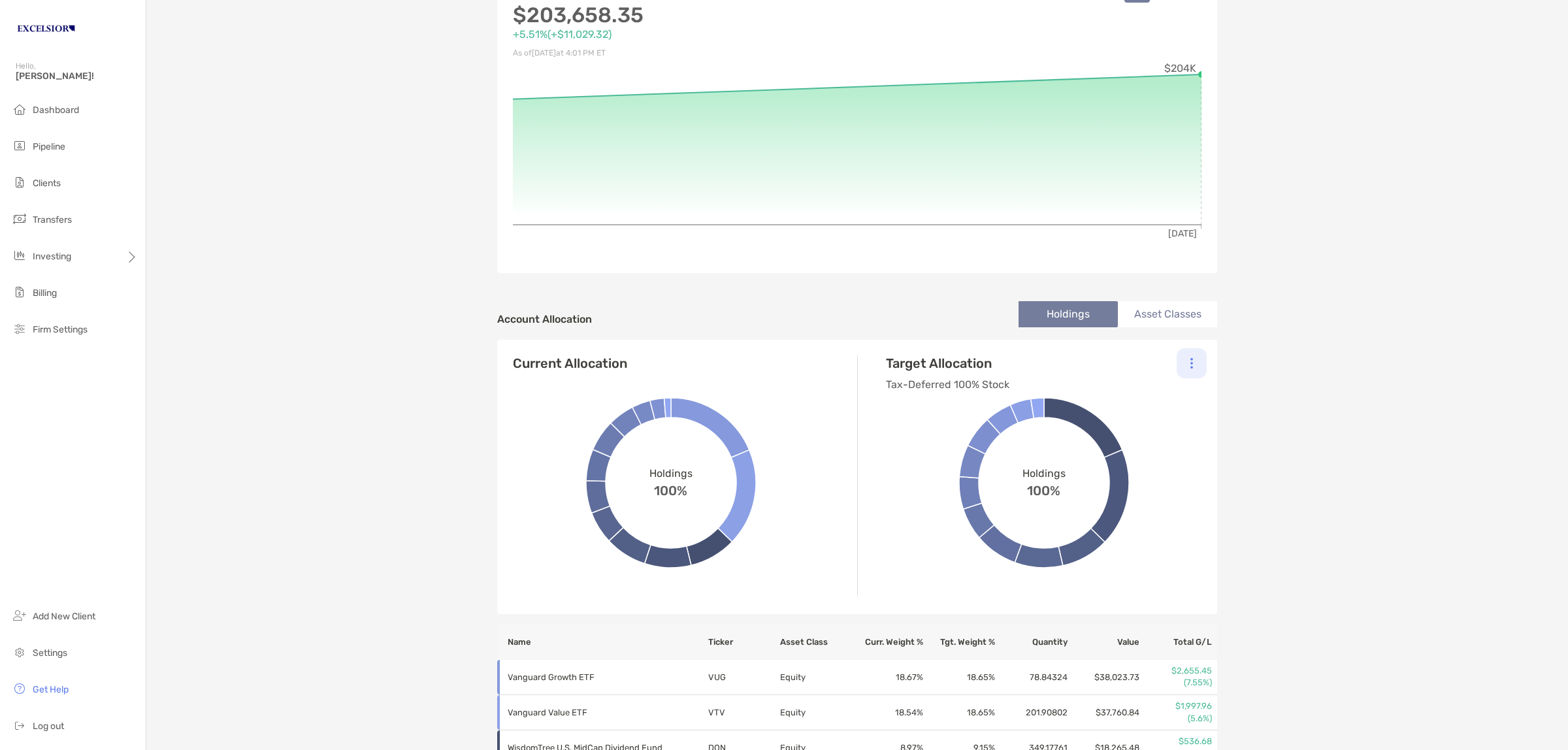
click at [1187, 355] on div at bounding box center [1191, 363] width 30 height 30
click at [1317, 418] on div "[PERSON_NAME] [PERSON_NAME] - [PERSON_NAME] 4QS05003 Transfer Funds Overview In…" at bounding box center [857, 629] width 1422 height 1587
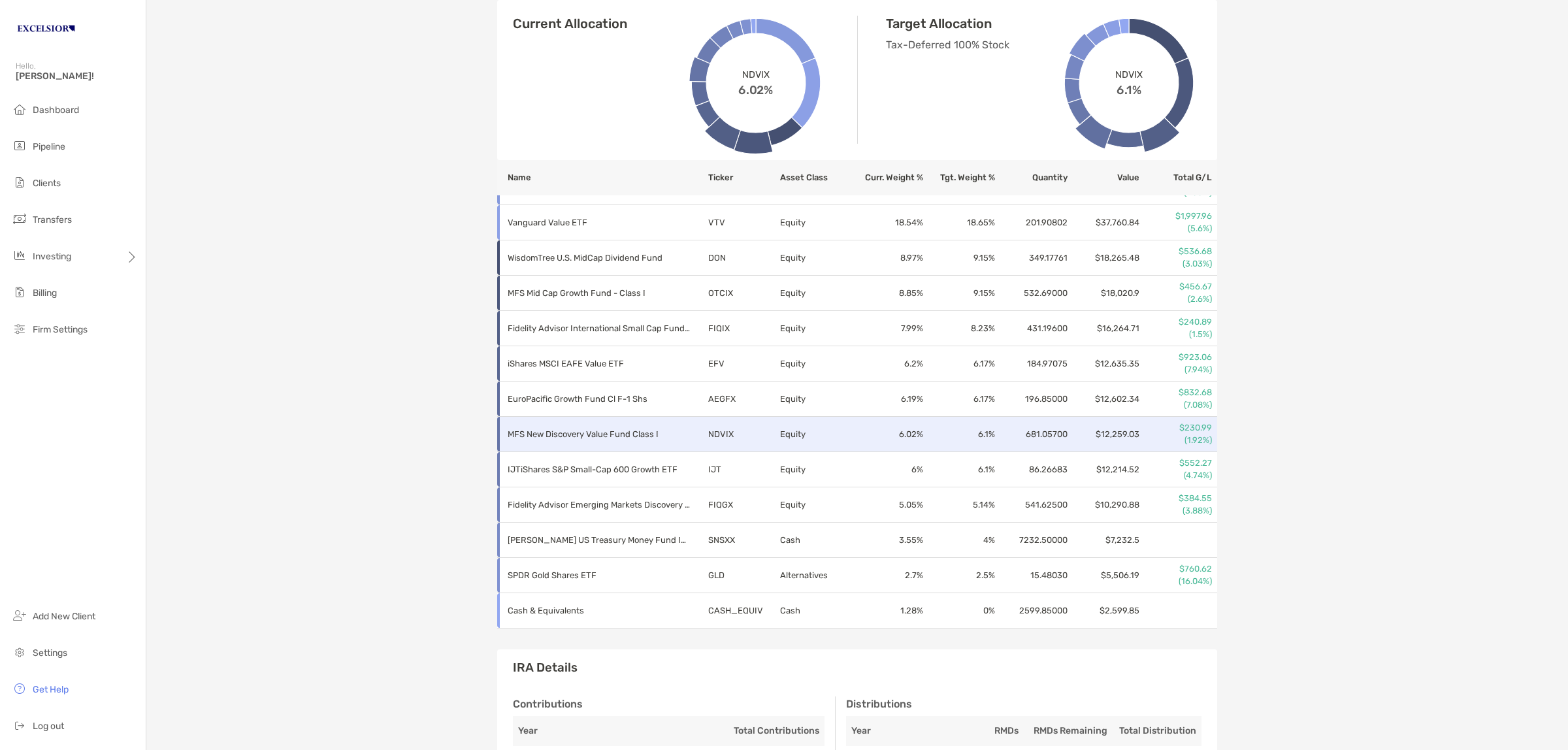
scroll to position [620, 0]
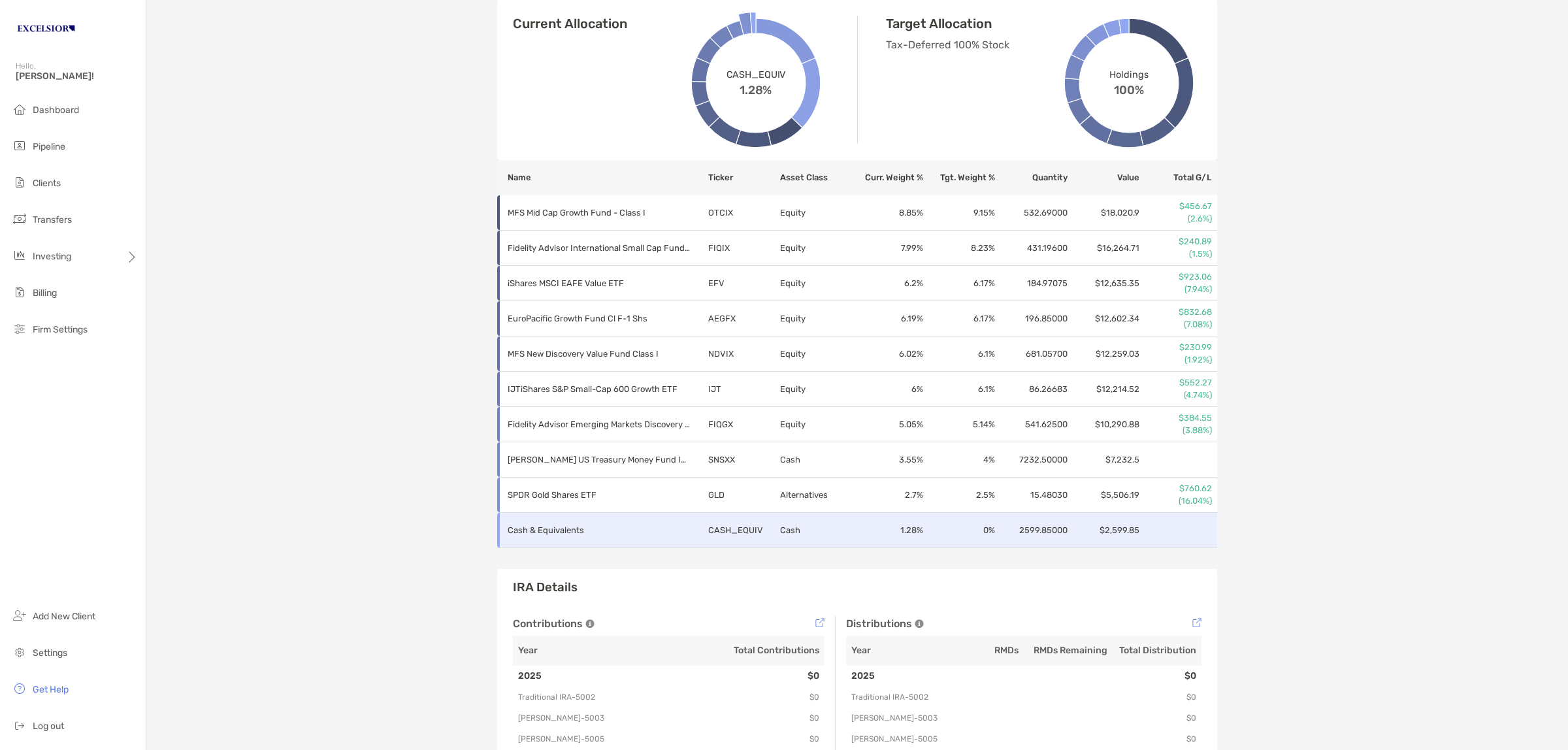
drag, startPoint x: 490, startPoint y: 175, endPoint x: 1184, endPoint y: 532, distance: 780.4
click at [1184, 532] on table "Name Ticker Asset Class Curr. Weight % Tgt. Weight % Quantity Value Total G/L V…" at bounding box center [857, 301] width 720 height 494
copy thead
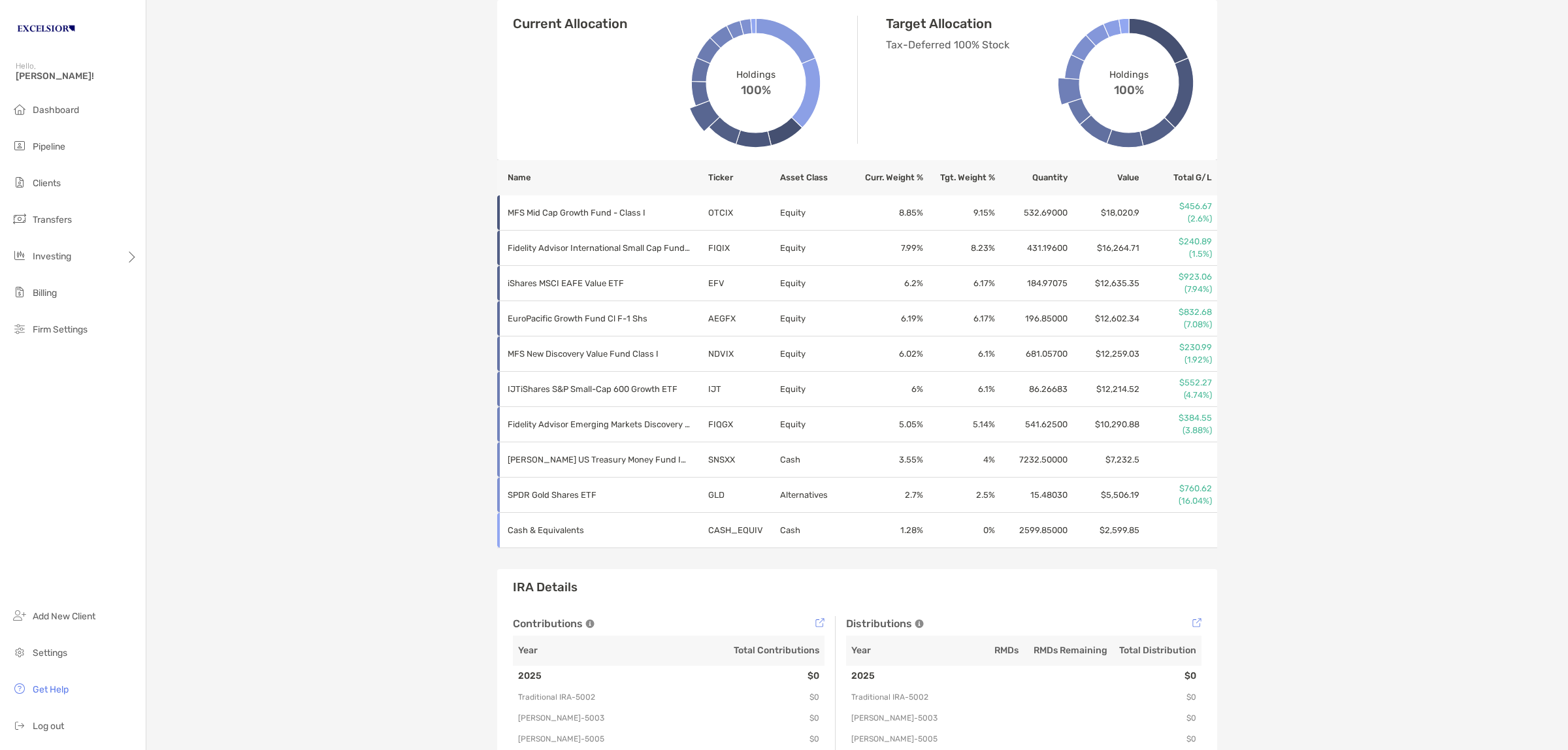
click at [1343, 338] on div "Matthew Abeling Roth IRA - Roth IRA 4QS05003 Transfer Funds Overview Info Accou…" at bounding box center [857, 117] width 1422 height 1473
click at [361, 134] on div "Matthew Abeling Roth IRA - Roth IRA 4QS05003 Transfer Funds Overview Info Accou…" at bounding box center [857, 117] width 1422 height 1473
click at [64, 253] on span "Investing" at bounding box center [51, 256] width 38 height 11
click at [188, 252] on span "Portfolios" at bounding box center [177, 255] width 40 height 11
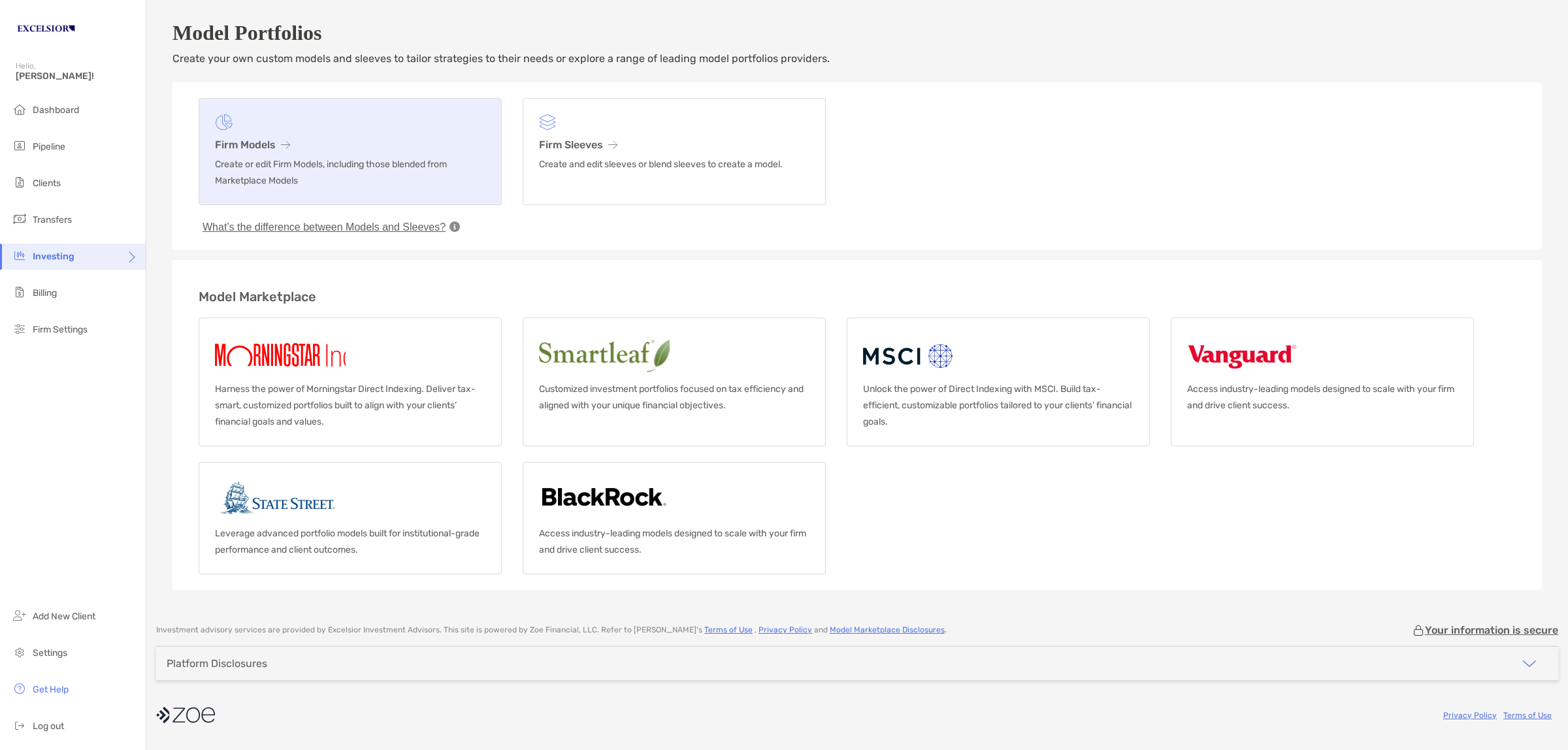
click at [268, 149] on h3 "Firm Models" at bounding box center [350, 144] width 271 height 13
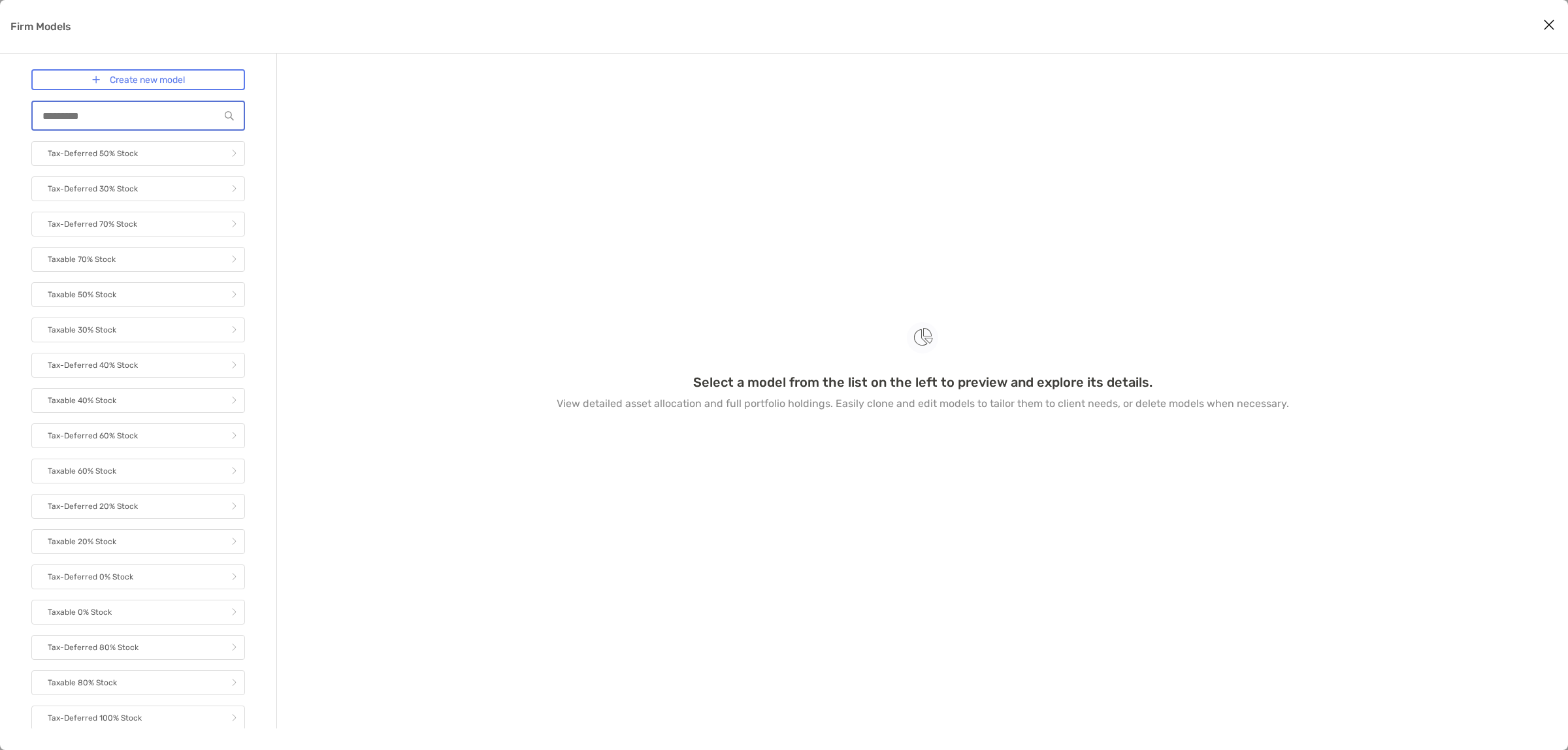
click at [59, 115] on input "Firm Models" at bounding box center [126, 116] width 187 height 11
type input "*****"
click at [123, 224] on p "Tax-Deferred 100% Stock" at bounding box center [95, 225] width 94 height 17
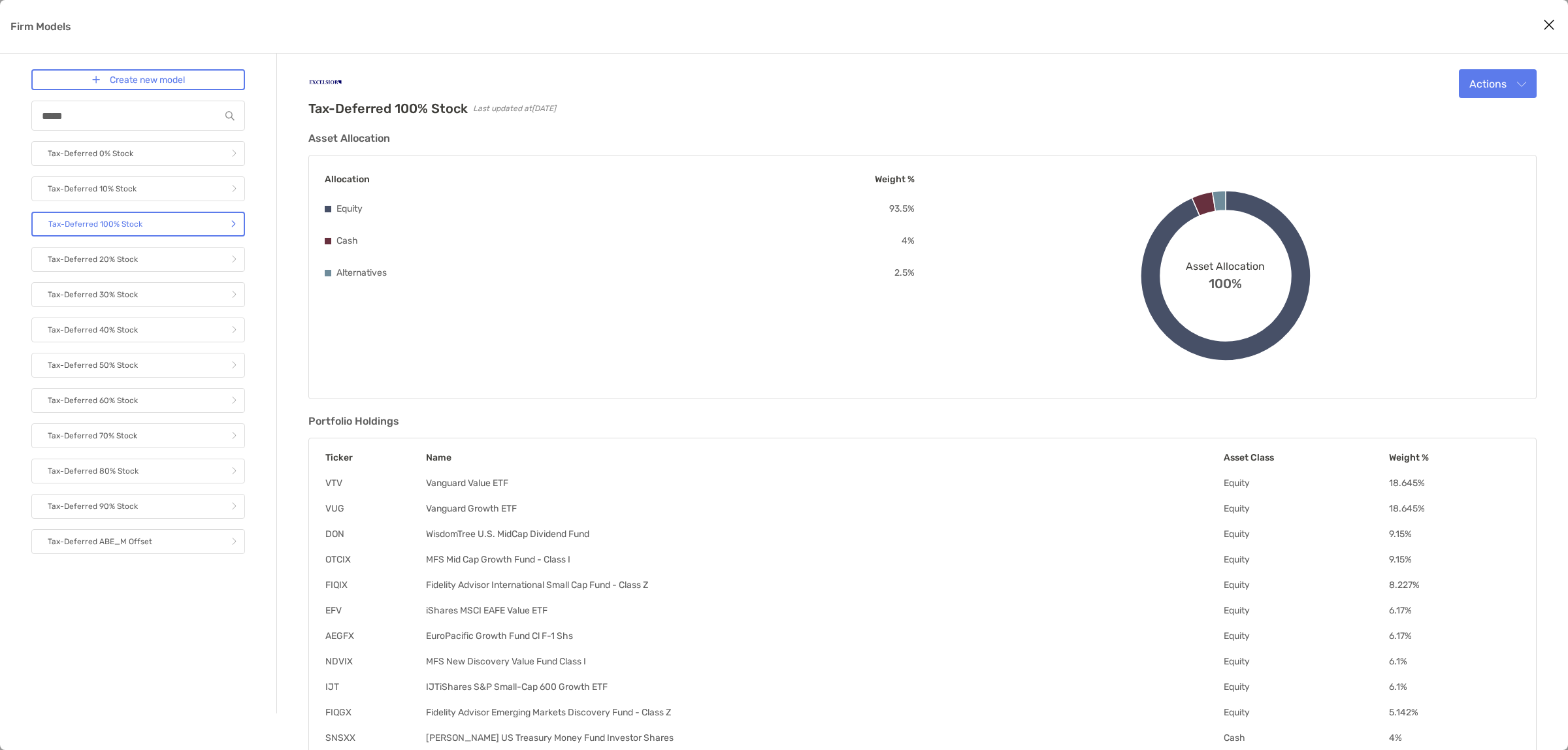
scroll to position [70, 0]
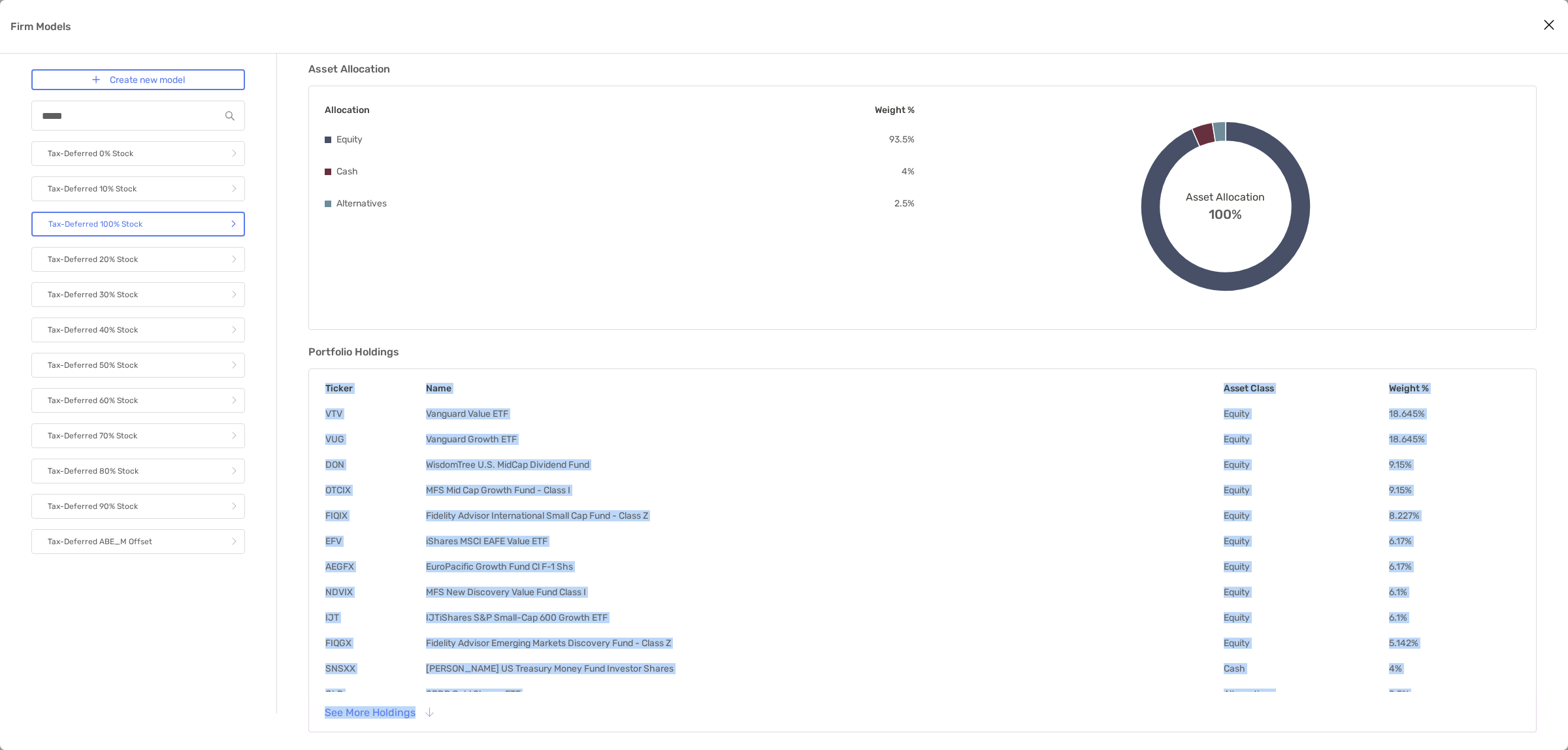
drag, startPoint x: 317, startPoint y: 380, endPoint x: 1432, endPoint y: 691, distance: 1157.6
click at [1432, 691] on div "Ticker Name Asset Class Weight % VTV Vanguard Value ETF Equity 18.645 % VUG Van…" at bounding box center [922, 552] width 1229 height 367
click at [428, 713] on button "See More Holdings" at bounding box center [378, 712] width 128 height 28
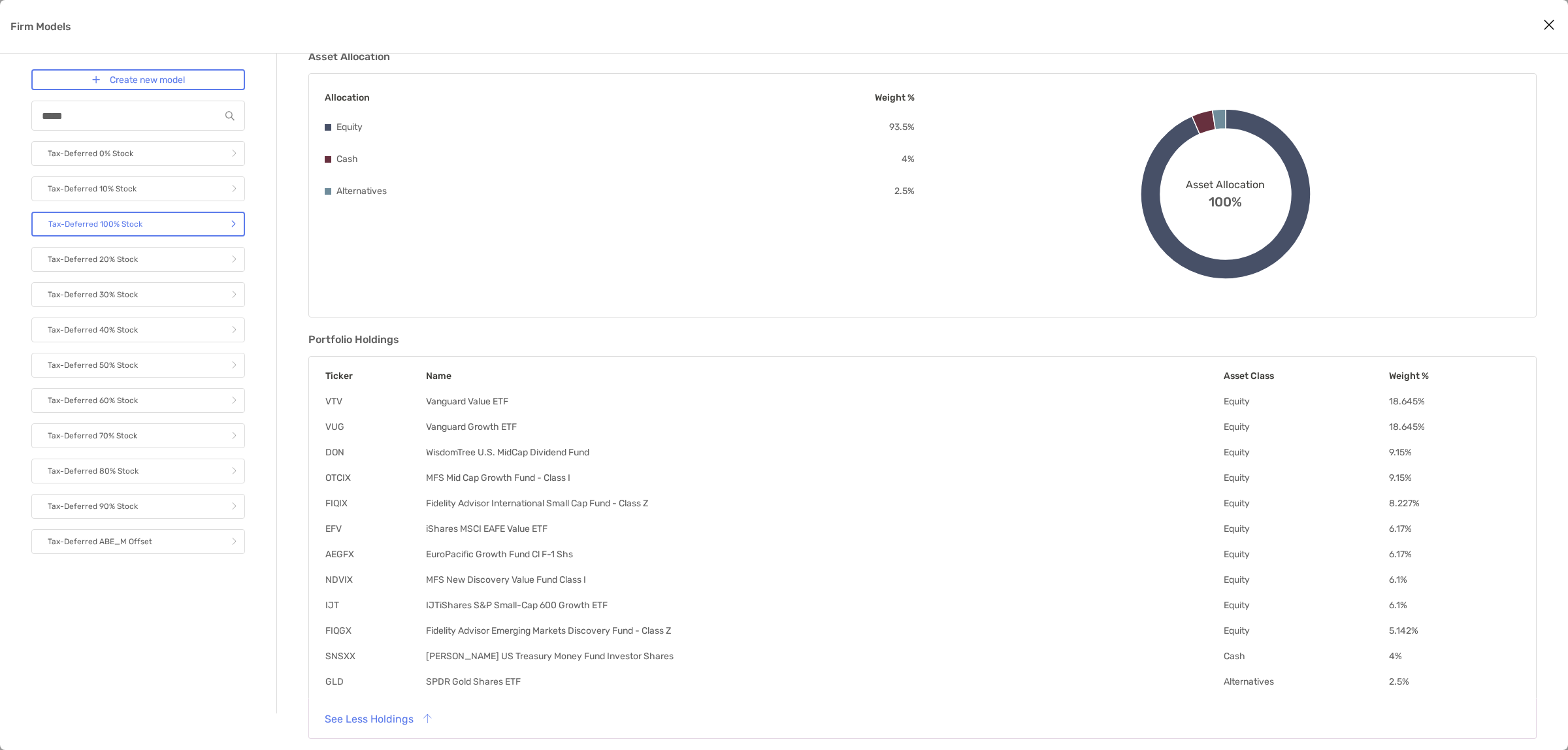
click at [1057, 725] on div "See Less Holdings" at bounding box center [922, 718] width 1229 height 40
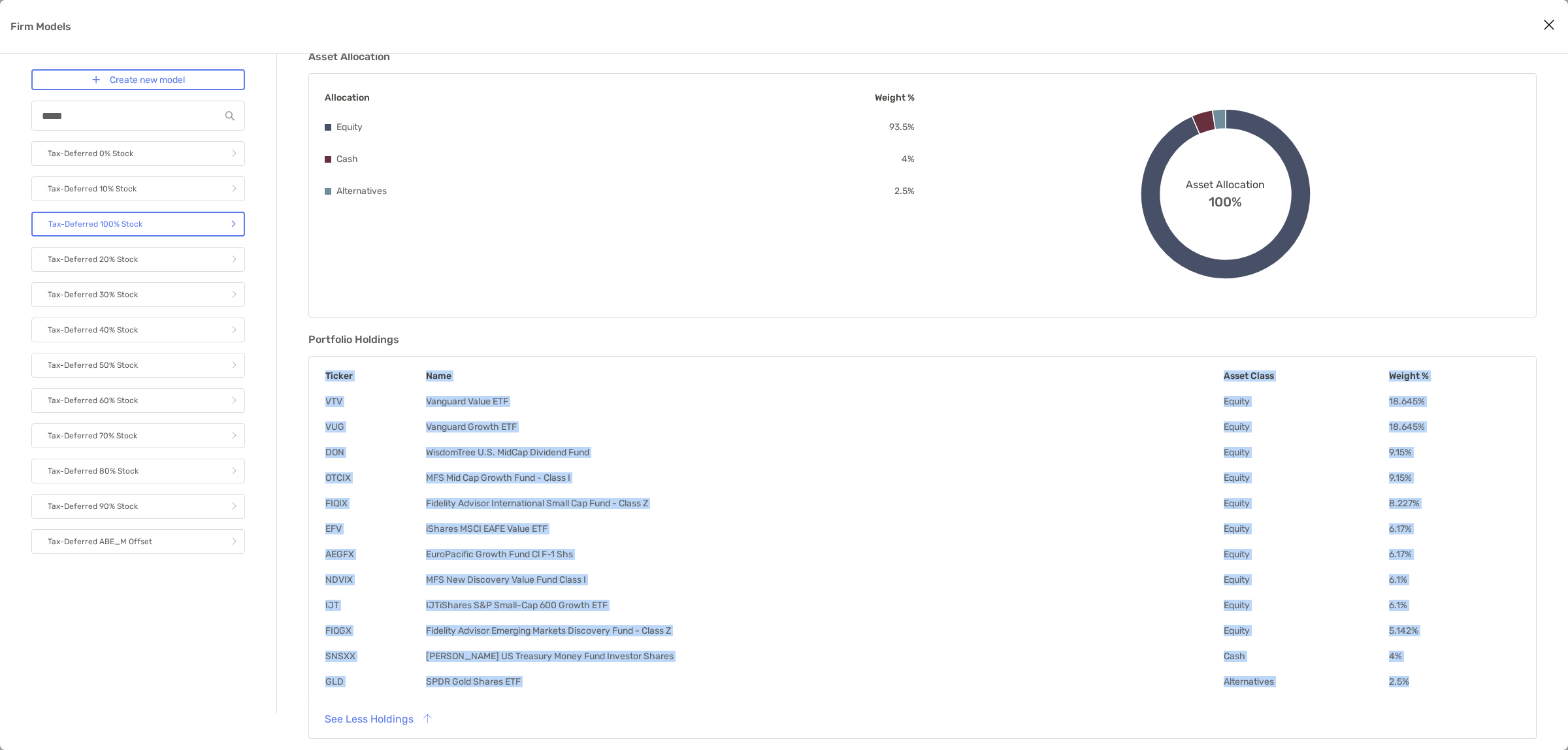
drag, startPoint x: 322, startPoint y: 373, endPoint x: 1415, endPoint y: 671, distance: 1132.9
click at [1415, 671] on div "Ticker Name Asset Class Weight % VTV Vanguard Value ETF Equity 18.645 % VUG Van…" at bounding box center [922, 528] width 1229 height 345
copy table "Ticker Name Asset Class Weight % VTV Vanguard Value ETF Equity 18.645 % VUG Van…"
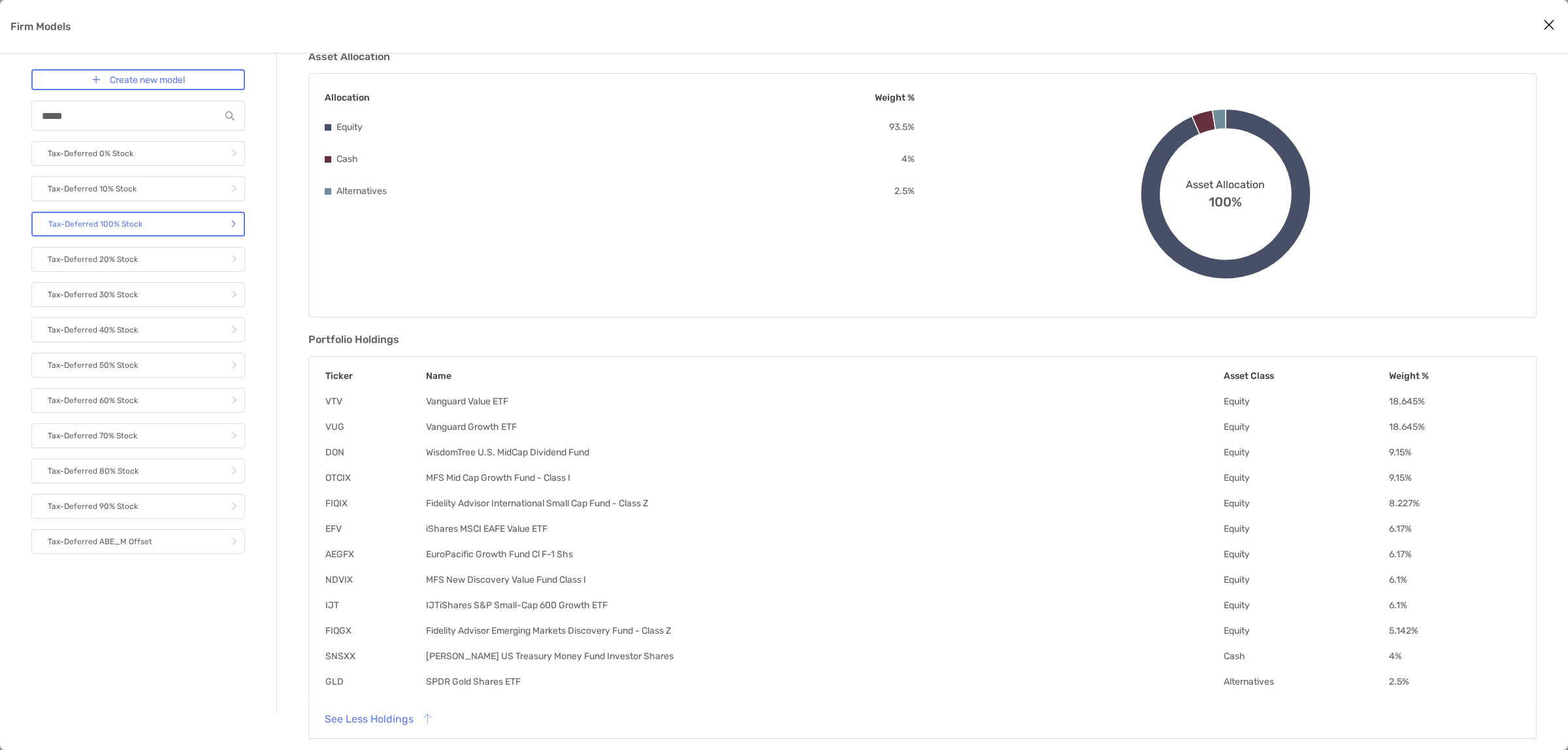
click at [479, 331] on div "Asset Allocation Allocation Weight % Equity 93.5 % Cash 4 % Alternatives 2.5 % …" at bounding box center [922, 396] width 1229 height 692
click at [292, 123] on div "Tax-Deferred 100% Stock Last updated at 2025-07-22 Actions Edit Clone Delete As…" at bounding box center [922, 365] width 1291 height 786
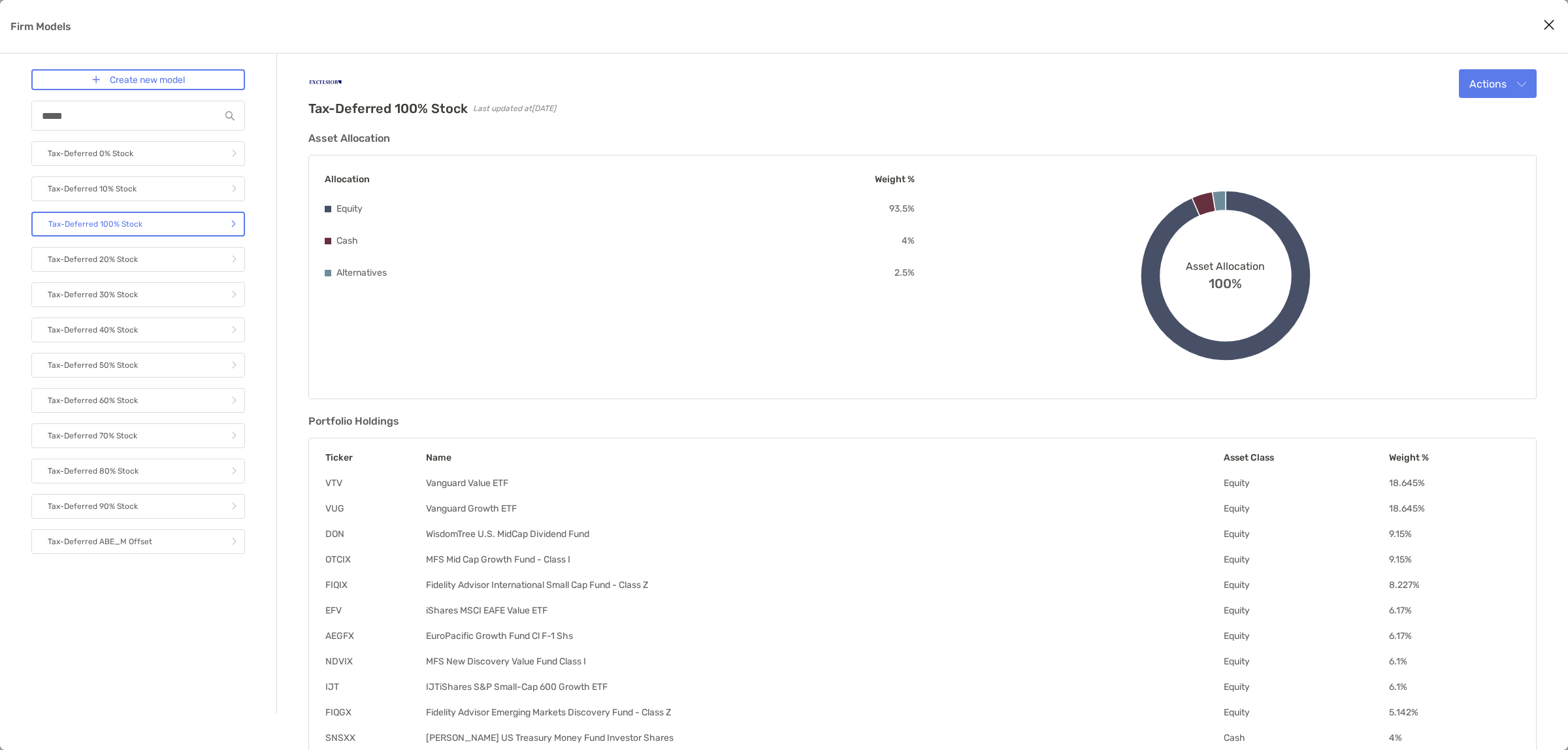
click at [1551, 22] on icon "Close modal" at bounding box center [1549, 25] width 12 height 16
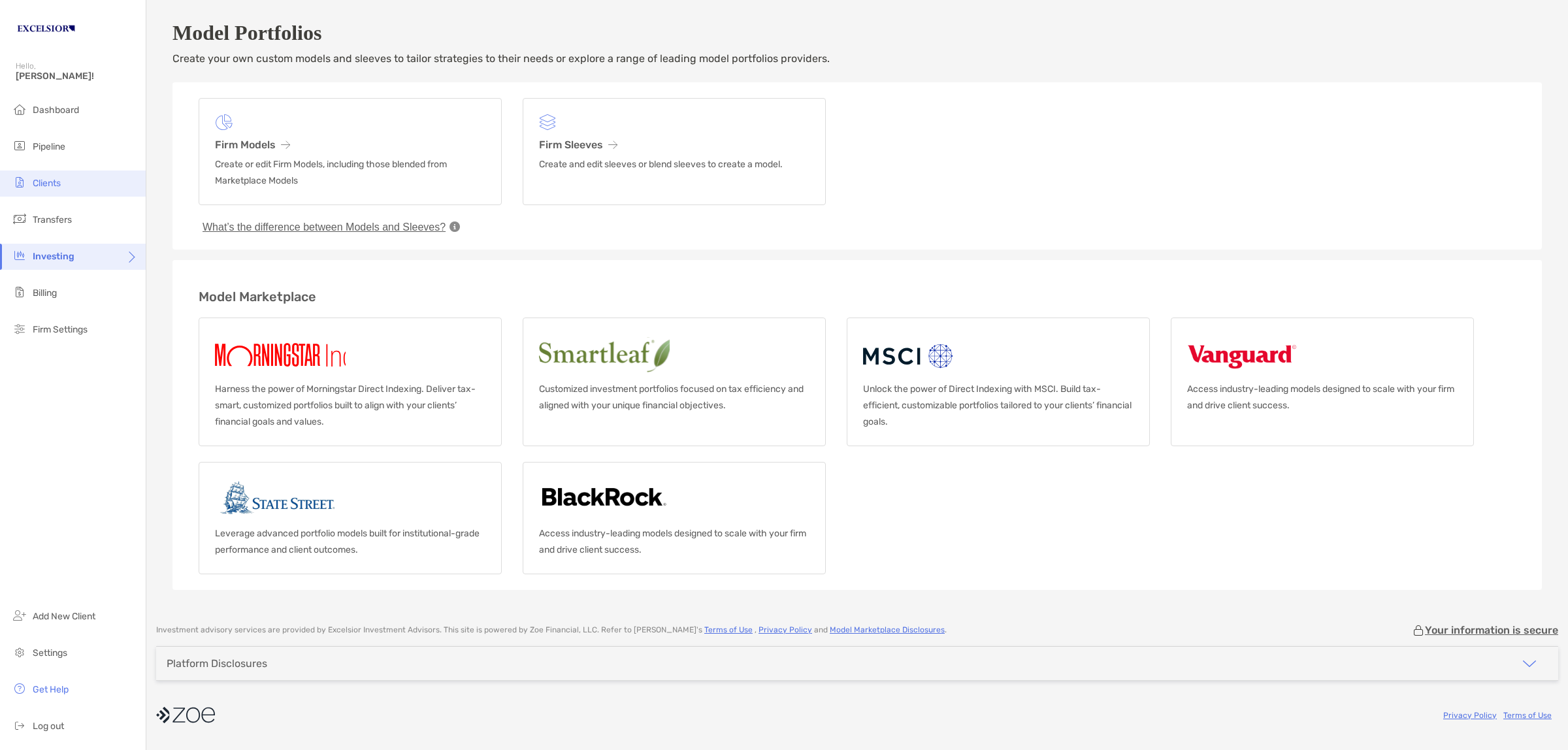
click at [50, 179] on span "Clients" at bounding box center [46, 182] width 28 height 11
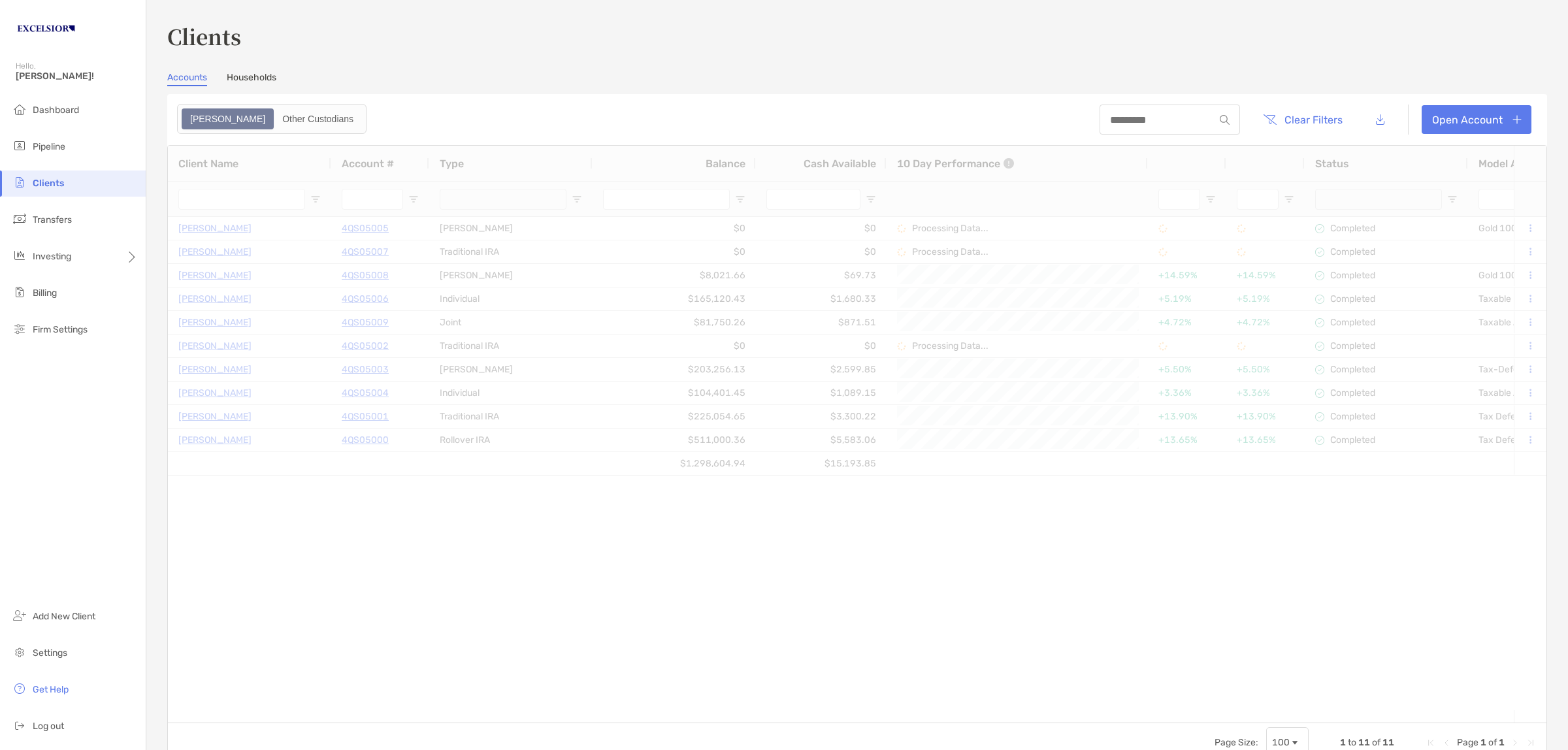
type input "**********"
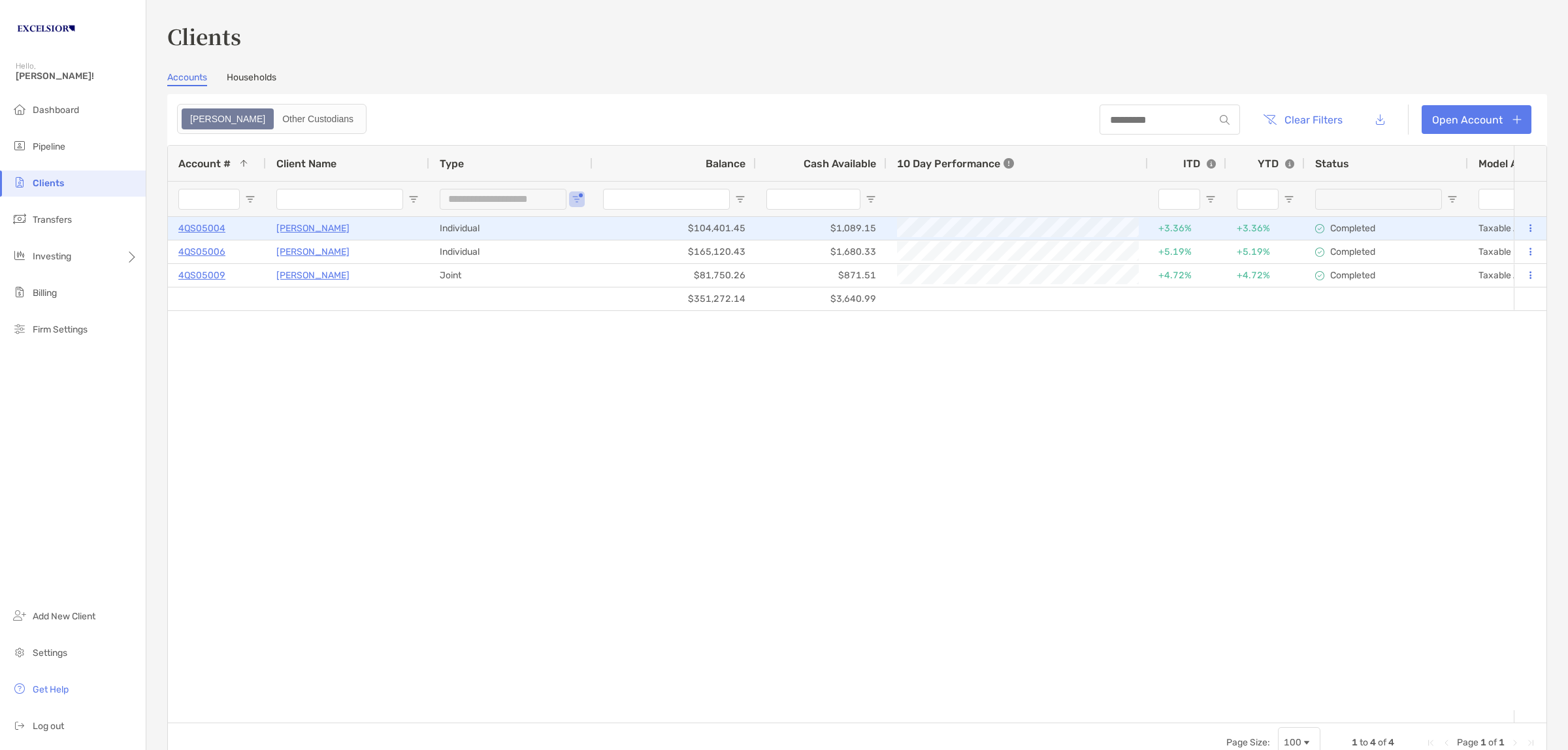
click at [286, 223] on p "[PERSON_NAME]" at bounding box center [313, 228] width 74 height 17
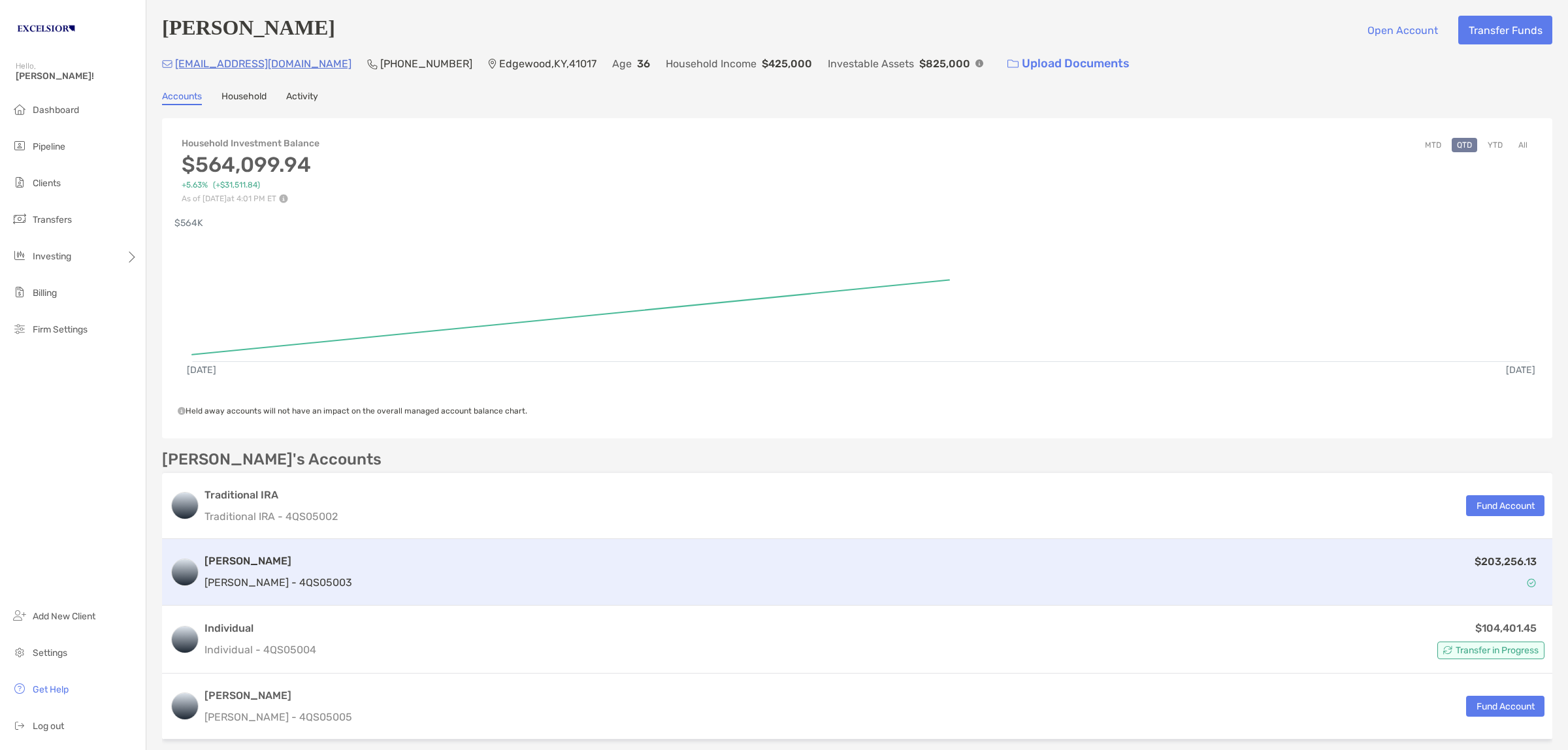
click at [262, 579] on p "[PERSON_NAME] - 4QS05003" at bounding box center [278, 582] width 148 height 17
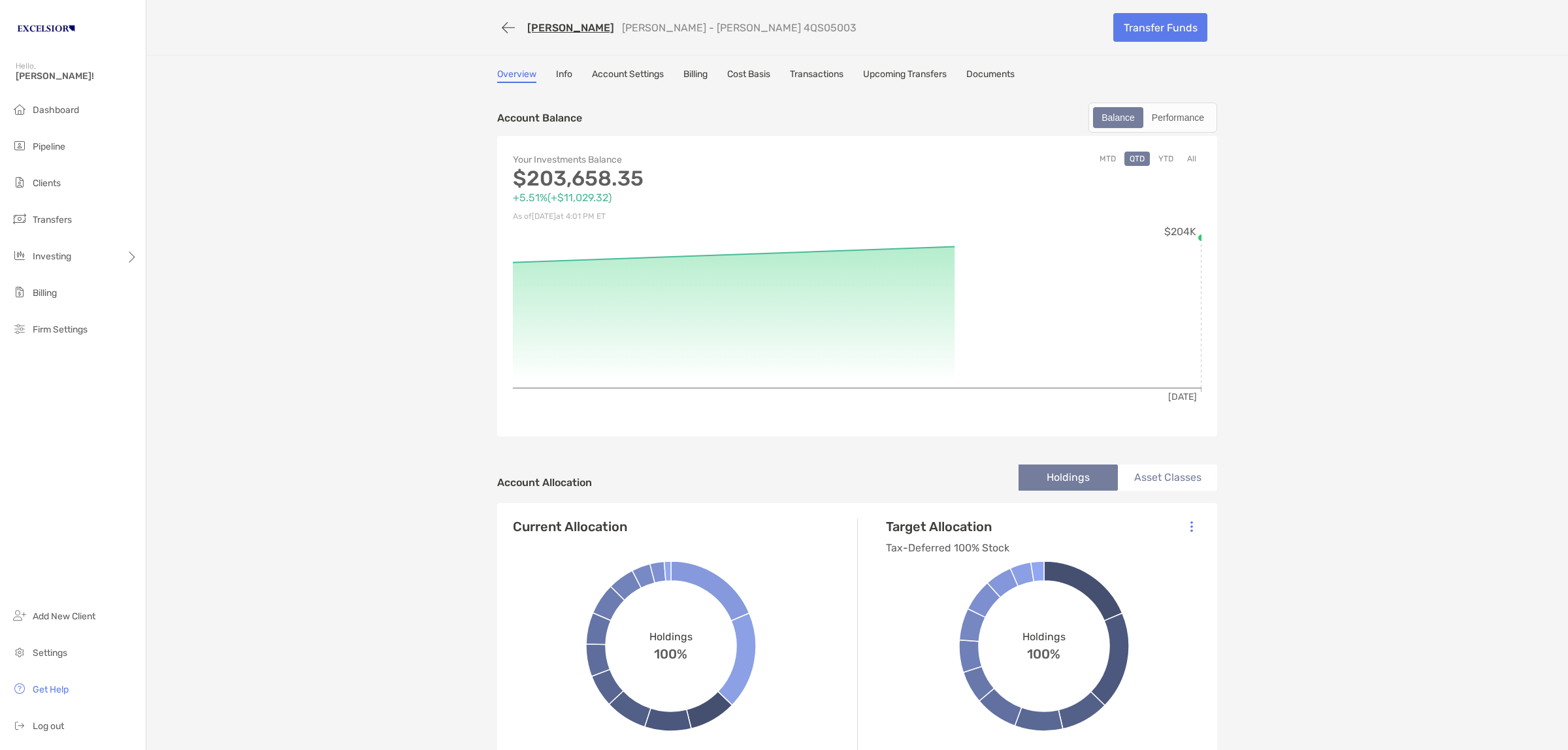
click at [1340, 467] on div "Matthew Abeling Roth IRA - Roth IRA 4QS05003 Transfer Funds Overview Info Accou…" at bounding box center [857, 730] width 1422 height 1462
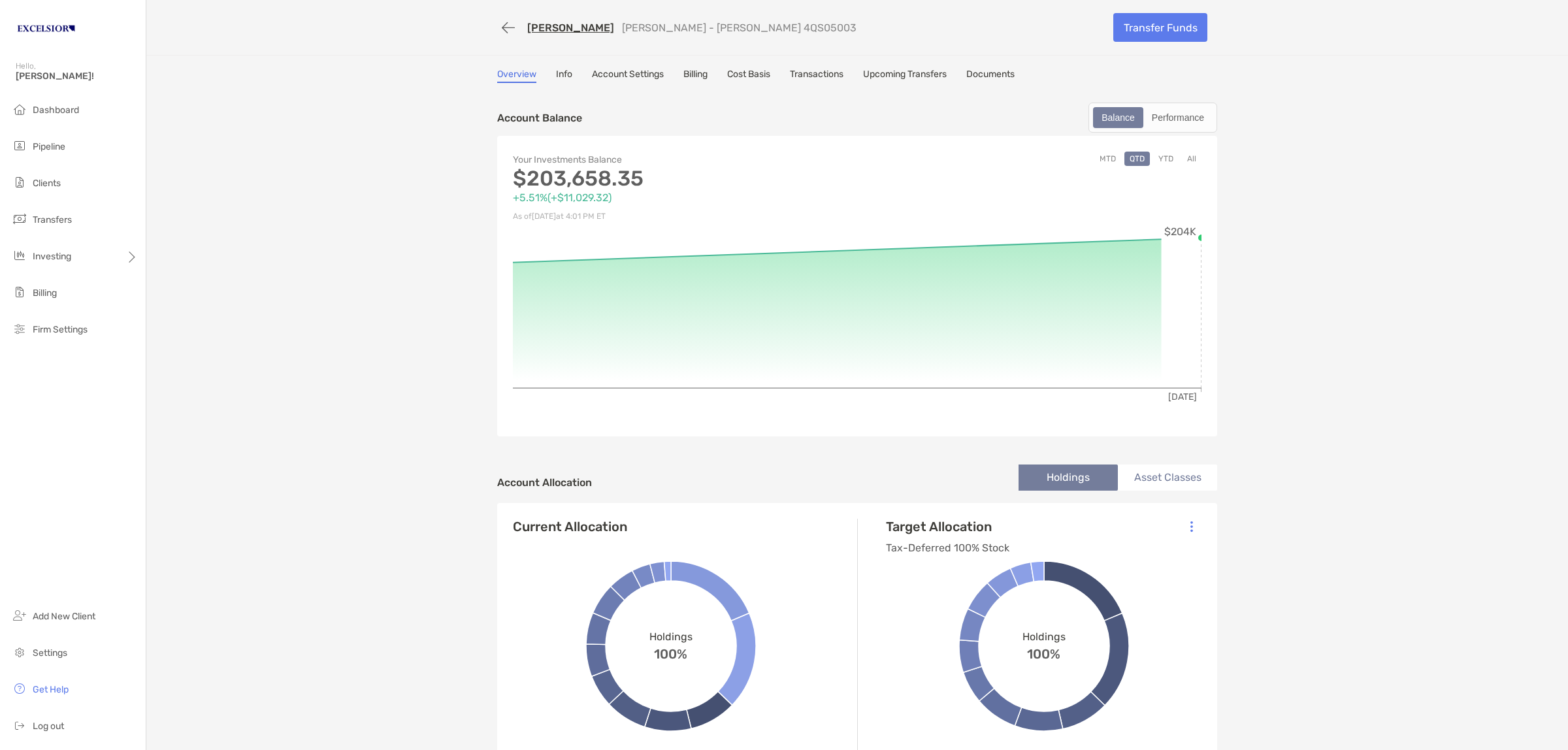
scroll to position [164, 0]
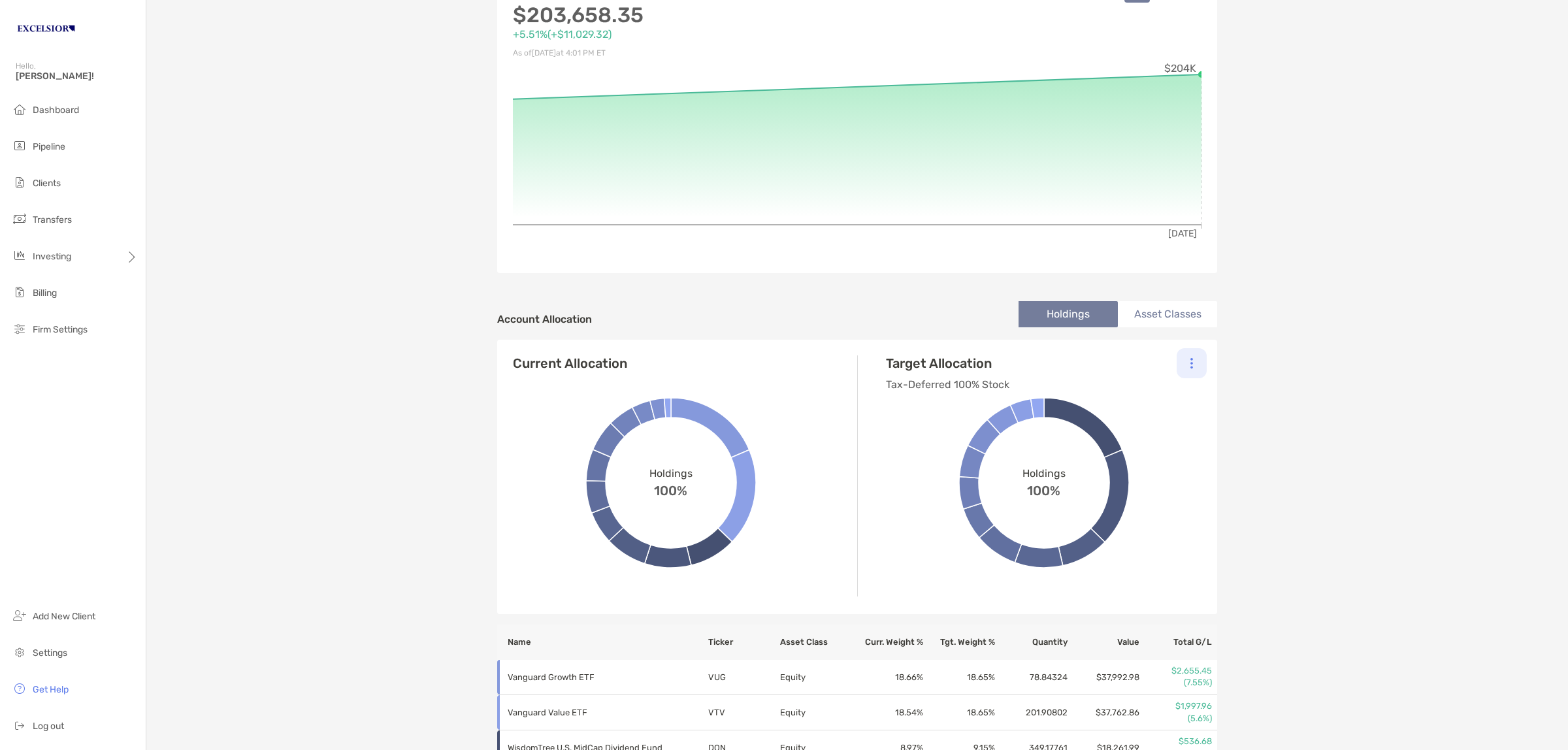
click at [1181, 361] on div at bounding box center [1191, 363] width 30 height 30
click at [1135, 397] on div "Change Model" at bounding box center [1135, 398] width 144 height 36
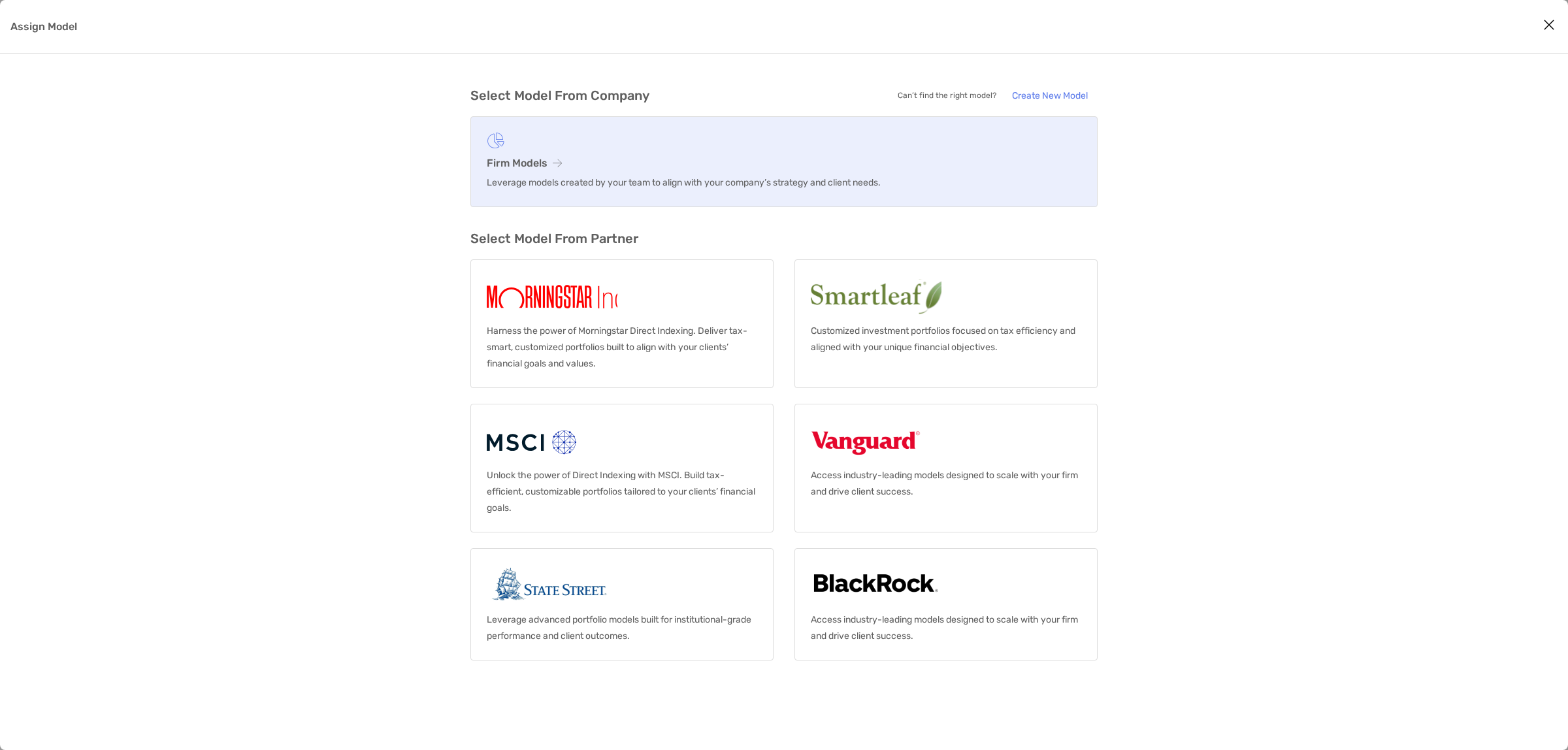
click at [510, 166] on h3 "Firm Models" at bounding box center [784, 163] width 594 height 13
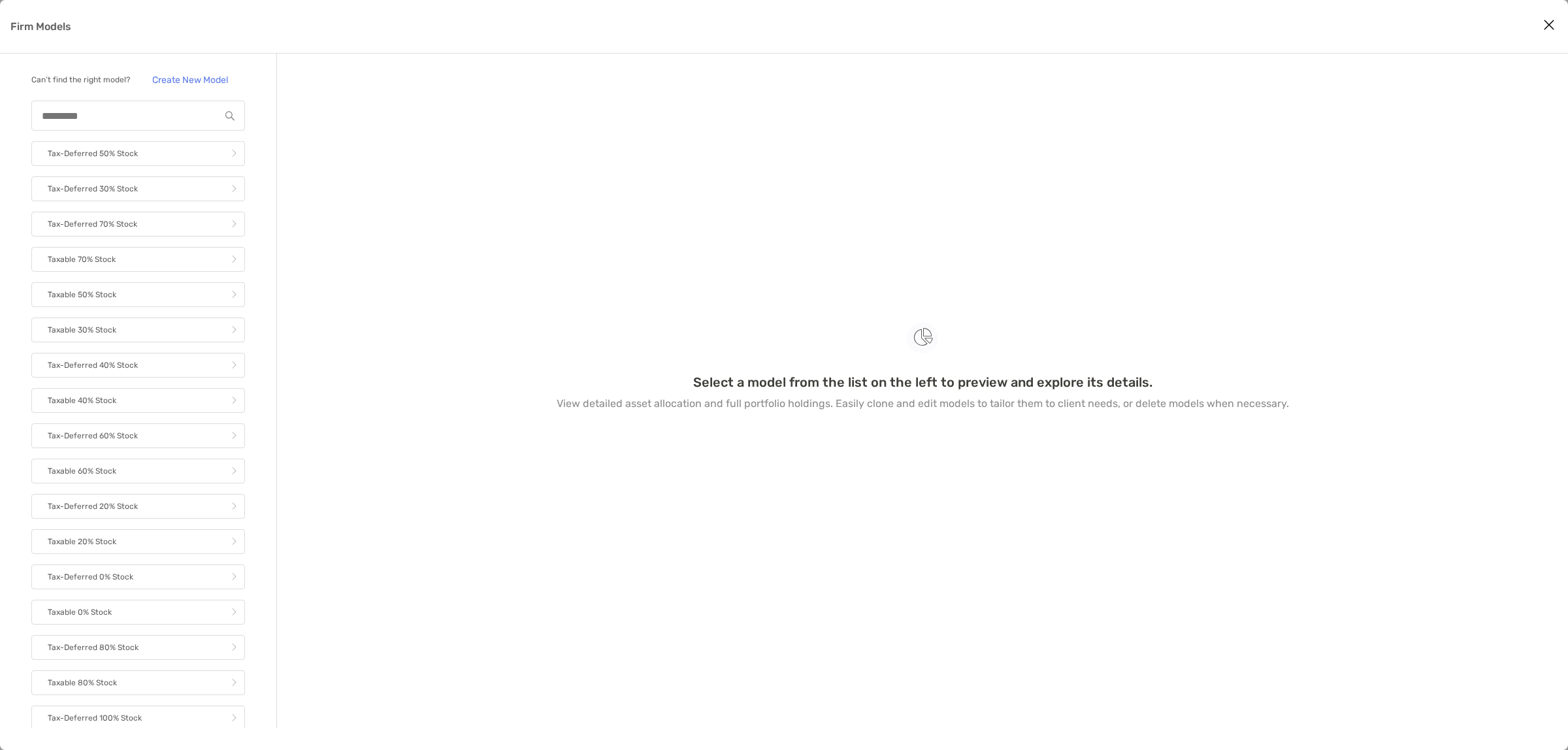
click at [79, 118] on div "Firm Models" at bounding box center [138, 116] width 214 height 30
click at [103, 122] on input "Firm Models" at bounding box center [126, 116] width 187 height 11
type input "*****"
click at [144, 533] on p "Tax-Deferred ABE_M Offset" at bounding box center [100, 541] width 105 height 17
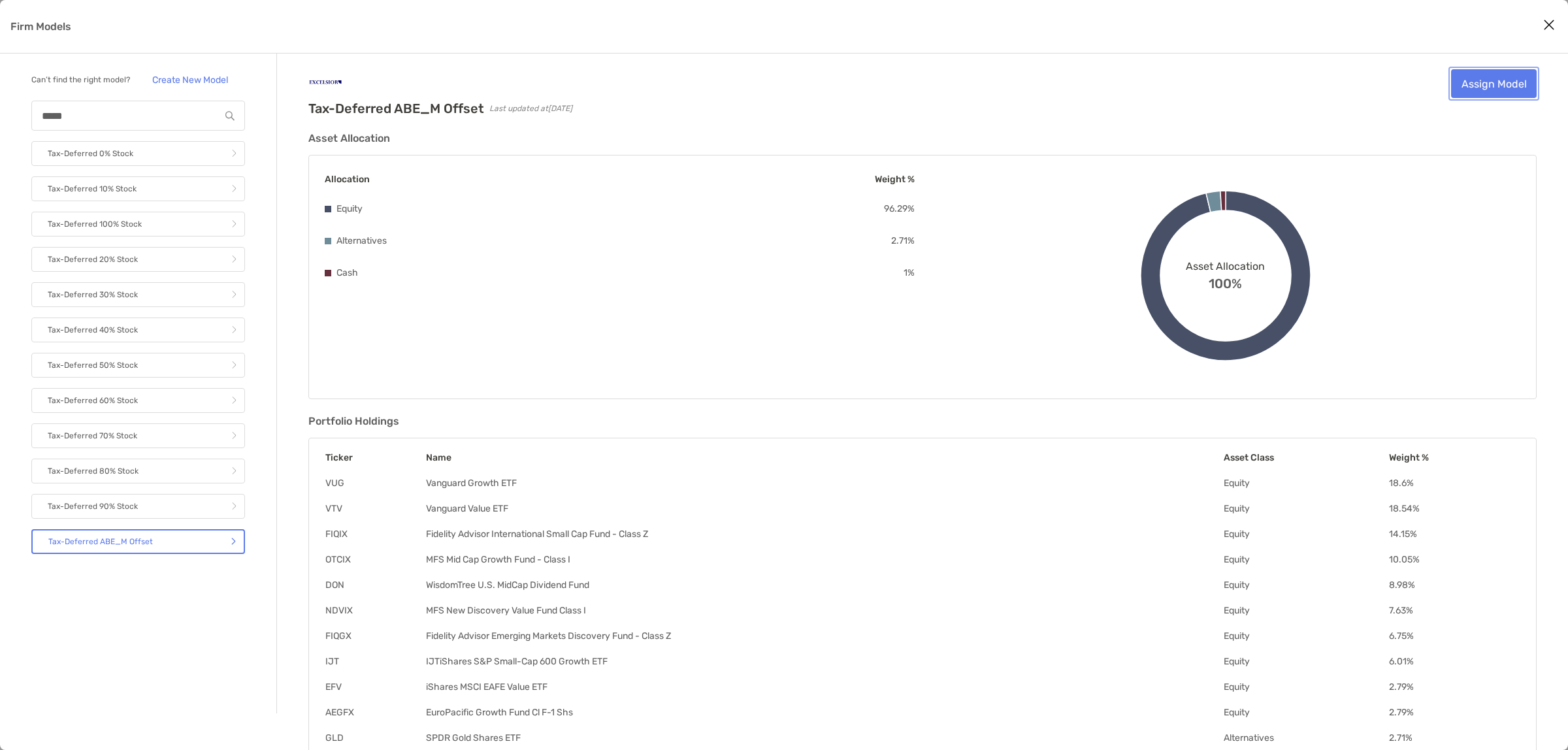
click at [1481, 89] on link "Assign Model" at bounding box center [1493, 83] width 85 height 28
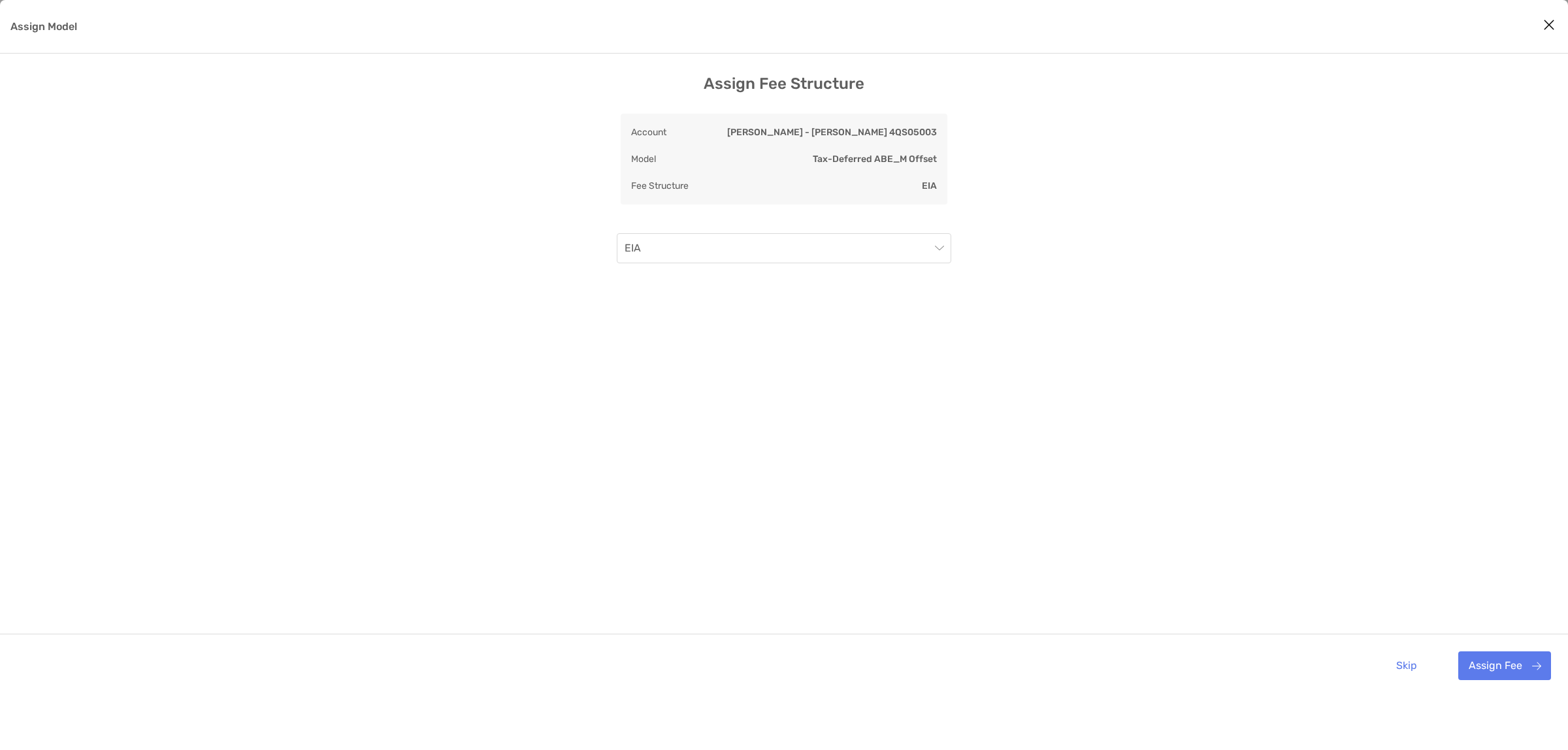
click at [1236, 172] on div "Assign Fee Structure Account Roth IRA - Roth IRA 4QS05003 Model Tax-Deferred AB…" at bounding box center [784, 385] width 1568 height 623
click at [936, 254] on span "EIA" at bounding box center [784, 248] width 319 height 28
click at [935, 247] on span "EIA" at bounding box center [784, 248] width 319 height 28
click at [1036, 208] on div "Assign Fee Structure Account Roth IRA - Roth IRA 4QS05003 Model Tax-Deferred AB…" at bounding box center [784, 385] width 1568 height 623
click at [1399, 667] on button "Skip" at bounding box center [1406, 665] width 41 height 28
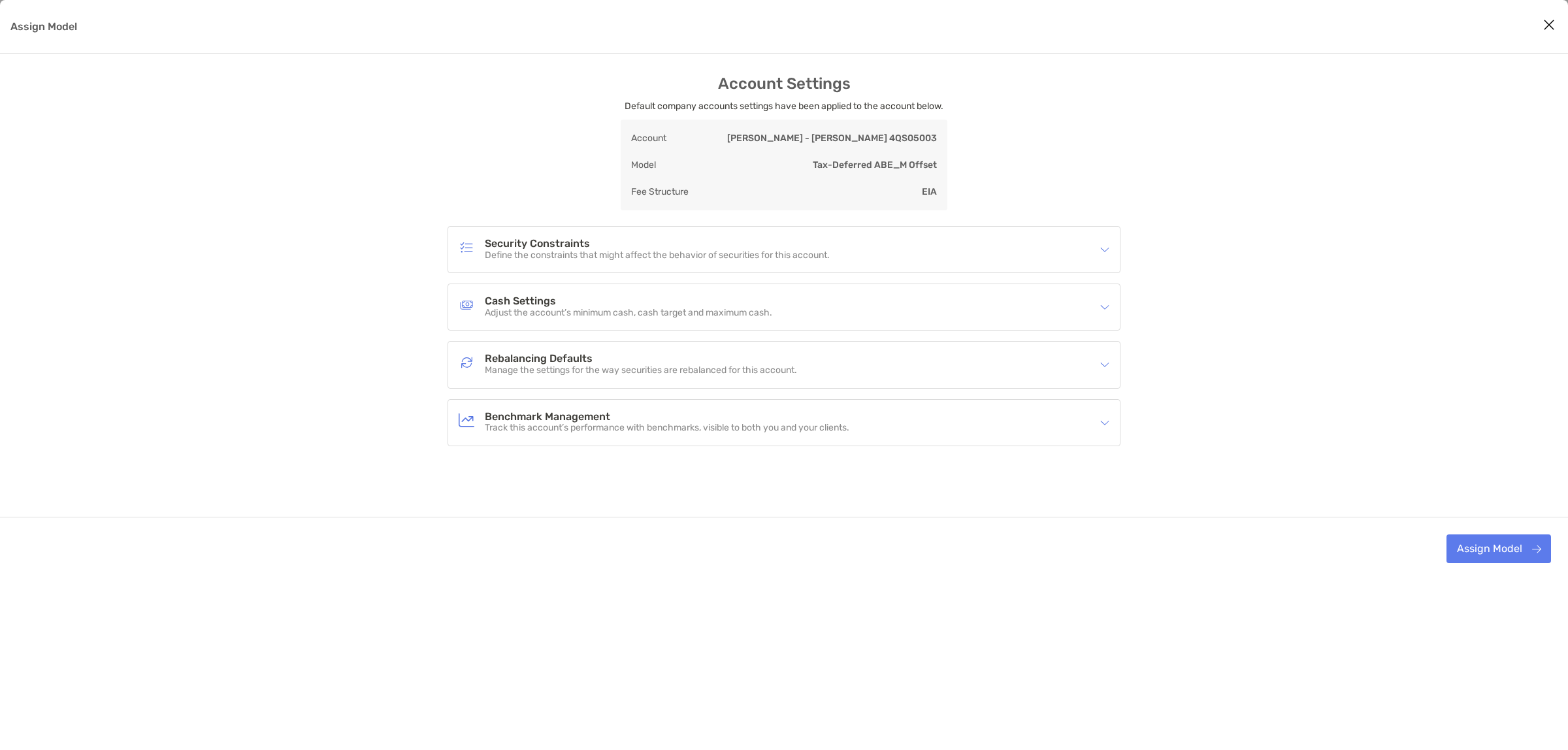
click at [901, 236] on div "Security Constraints Define the constraints that might affect the behavior of s…" at bounding box center [776, 249] width 633 height 30
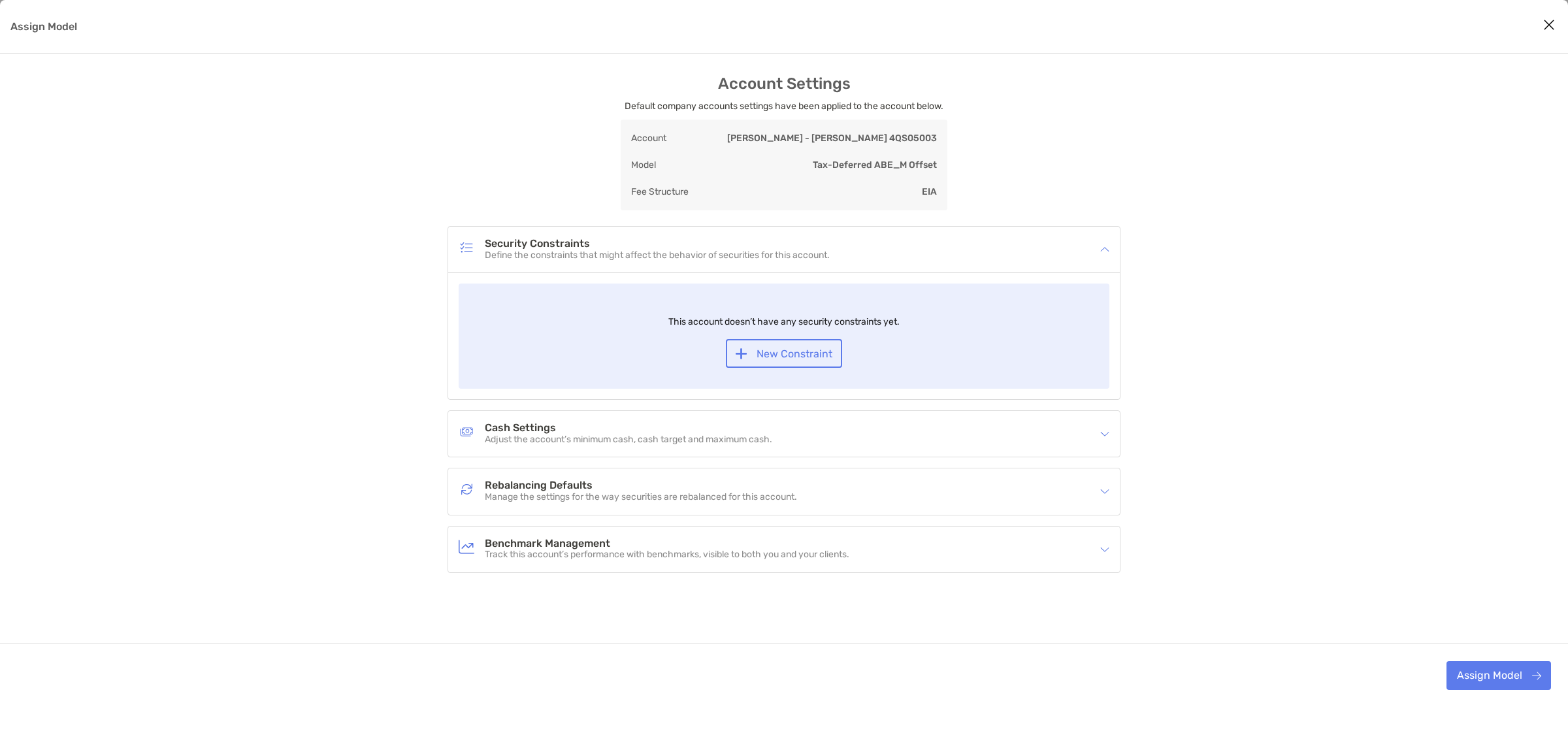
click at [335, 304] on div "Account Settings Default company accounts settings have been applied to the acc…" at bounding box center [784, 390] width 1568 height 632
click at [531, 439] on p "Adjust the account’s minimum cash, cash target and maximum cash." at bounding box center [628, 439] width 287 height 11
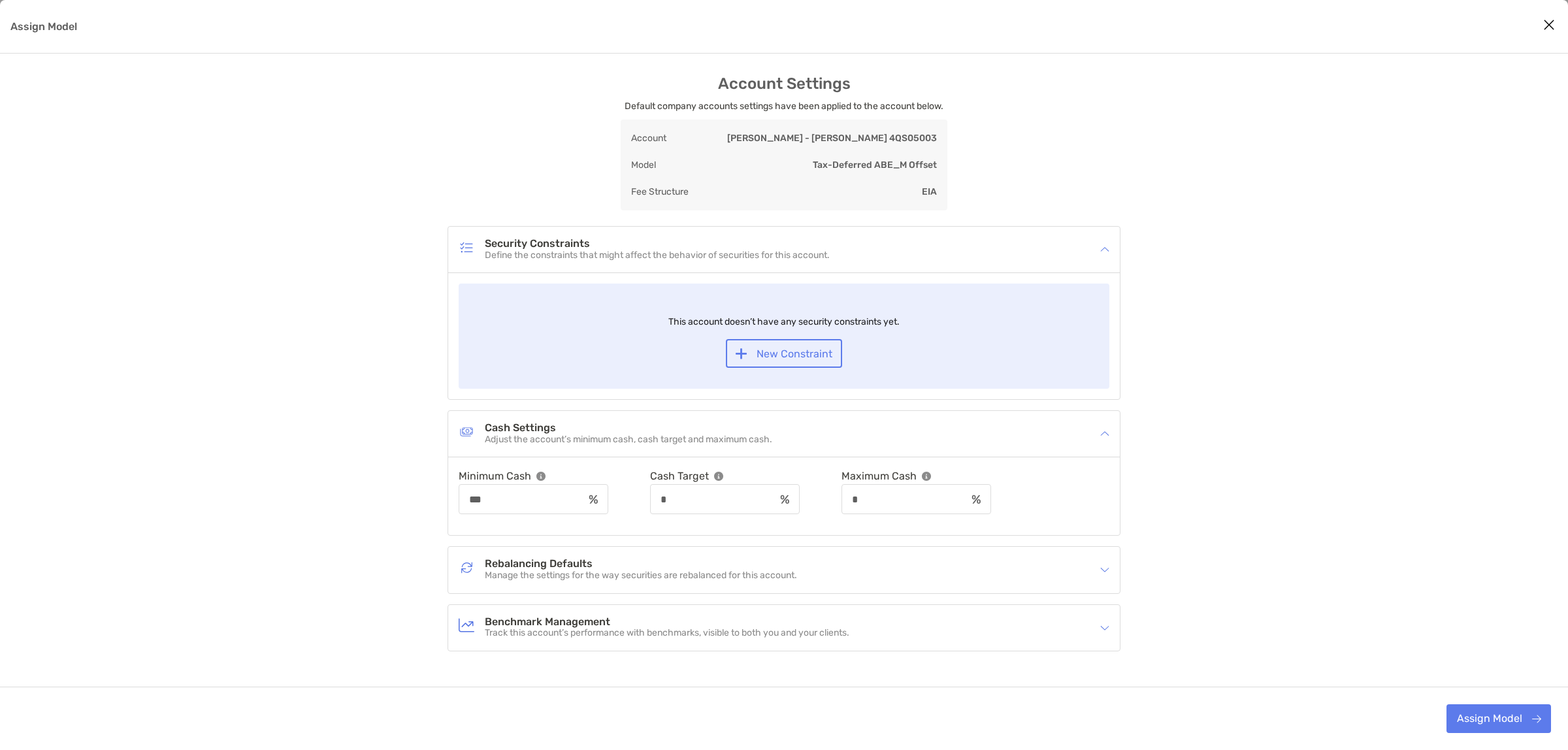
click at [353, 397] on div "Account Settings Default company accounts settings have been applied to the acc…" at bounding box center [784, 429] width 1568 height 711
click at [623, 574] on p "Manage the settings for the way securities are rebalanced for this account." at bounding box center [640, 575] width 312 height 11
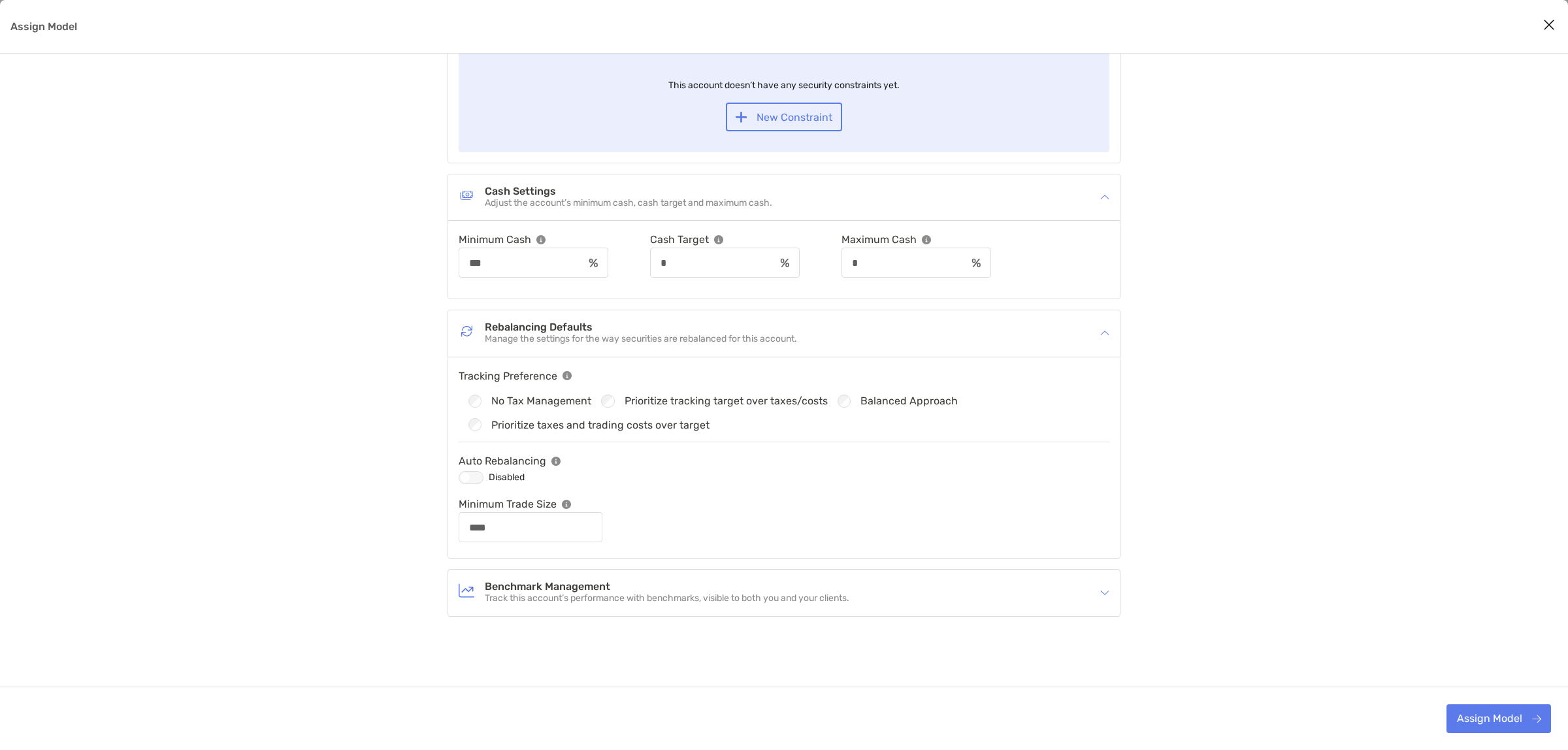
click at [1225, 484] on div "Account Settings Default company accounts settings have been applied to the acc…" at bounding box center [784, 294] width 1568 height 913
click at [473, 480] on div "Assign Model" at bounding box center [471, 476] width 25 height 13
click at [469, 480] on div "Assign Model" at bounding box center [471, 476] width 25 height 13
click at [1353, 488] on div "Account Settings Default company accounts settings have been applied to the acc…" at bounding box center [784, 294] width 1568 height 913
click at [1492, 714] on button "Assign Model" at bounding box center [1498, 718] width 105 height 28
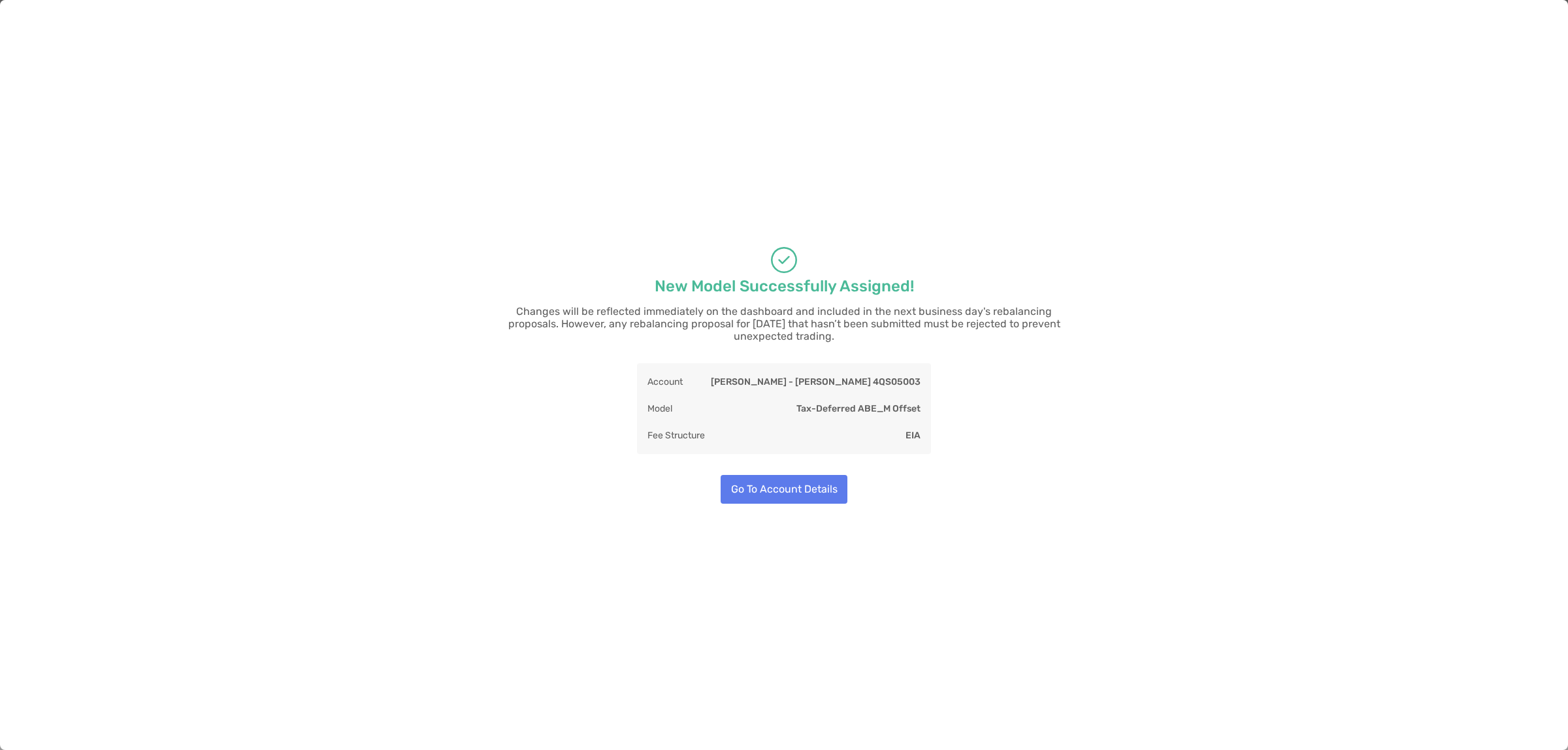
type input "****"
